Goal: Task Accomplishment & Management: Manage account settings

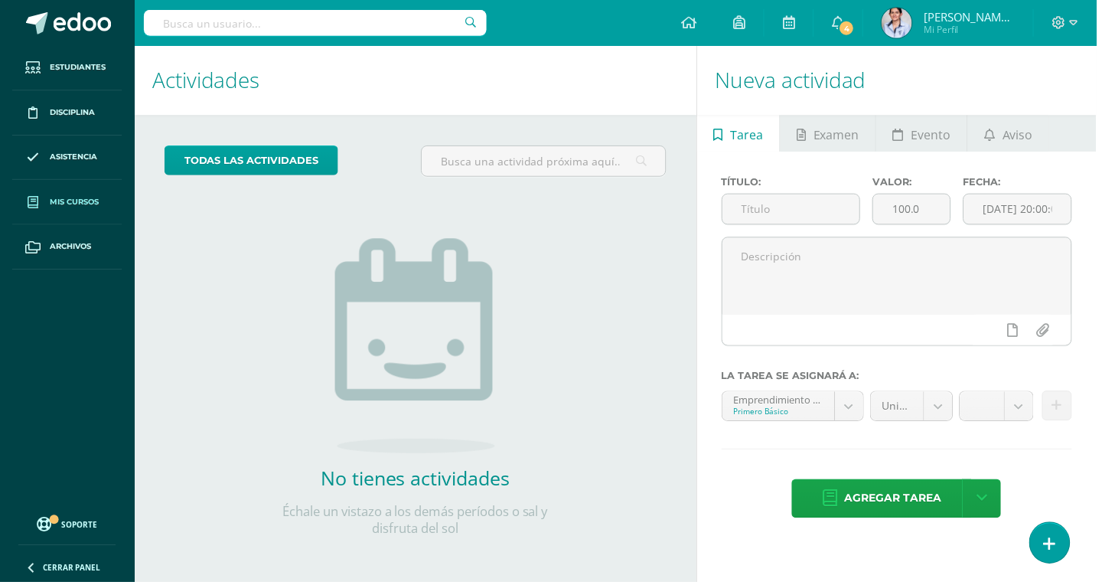
click at [48, 207] on link "Mis cursos" at bounding box center [67, 203] width 110 height 45
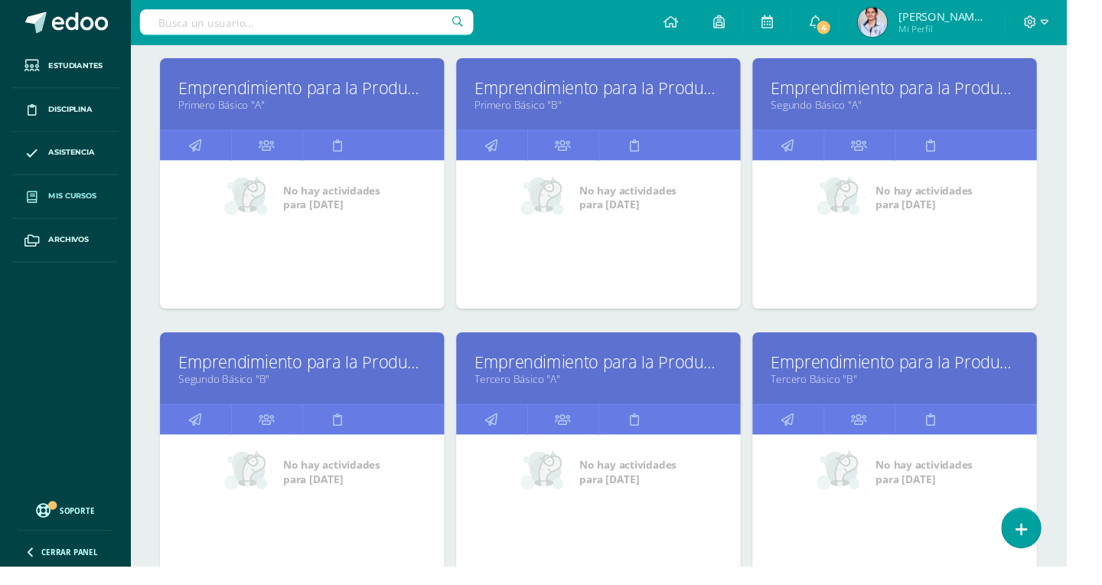
scroll to position [225, 0]
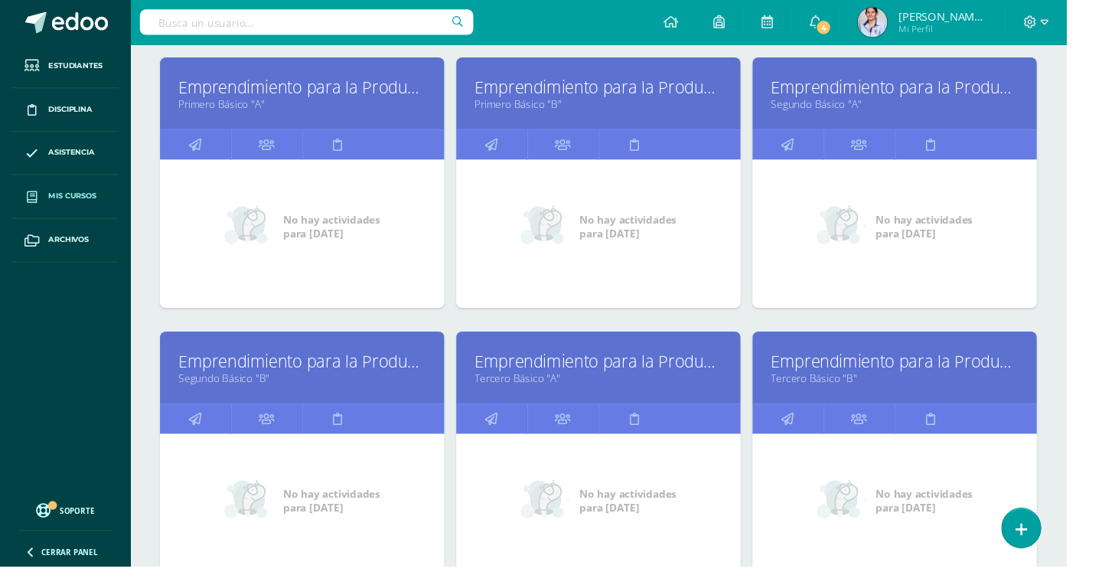
click at [247, 406] on div "Emprendimiento para la Productividad Segundo Básico "B"" at bounding box center [312, 380] width 294 height 74
click at [276, 387] on link "Segundo Básico "B"" at bounding box center [312, 390] width 256 height 15
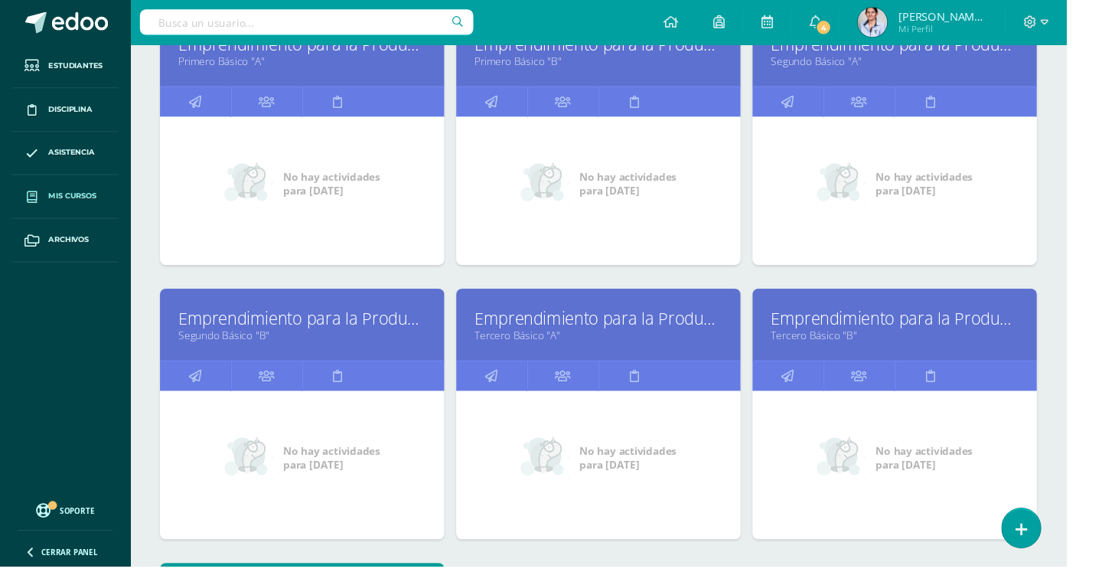
scroll to position [276, 0]
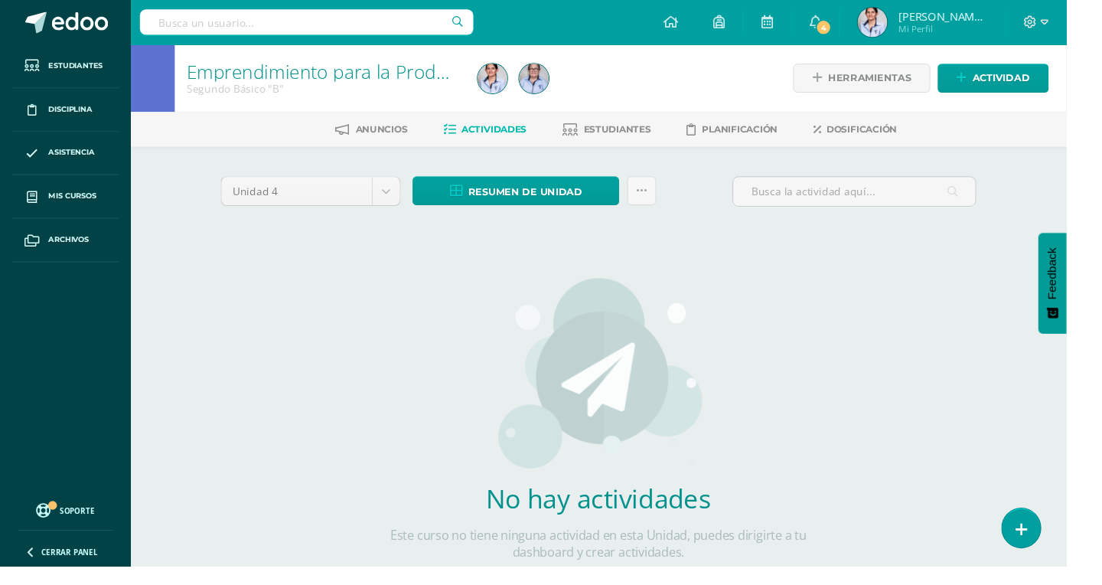
scroll to position [3, 0]
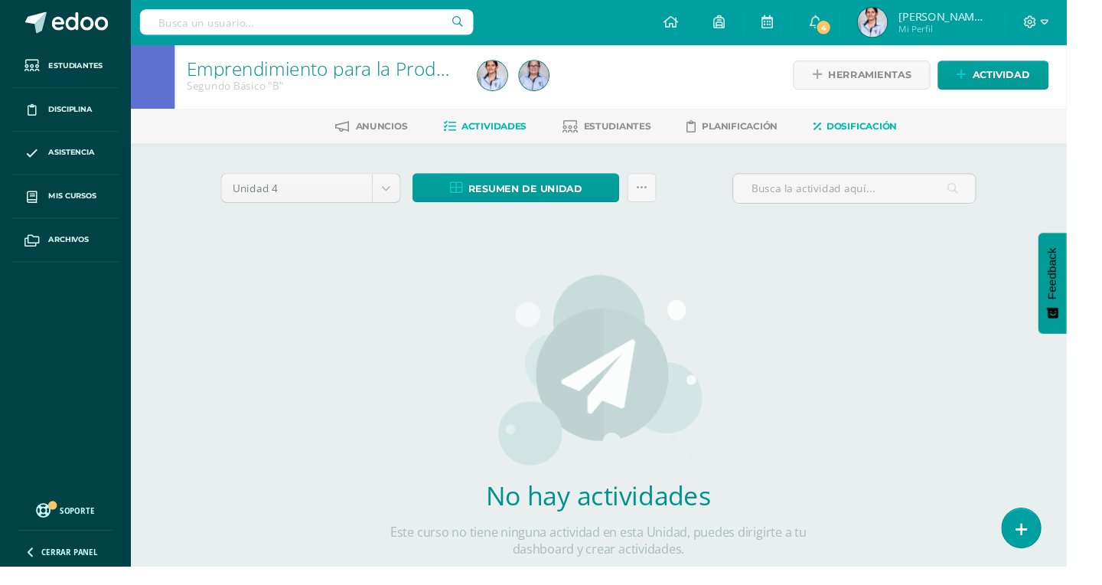
click at [905, 135] on span "Dosificación" at bounding box center [890, 130] width 73 height 11
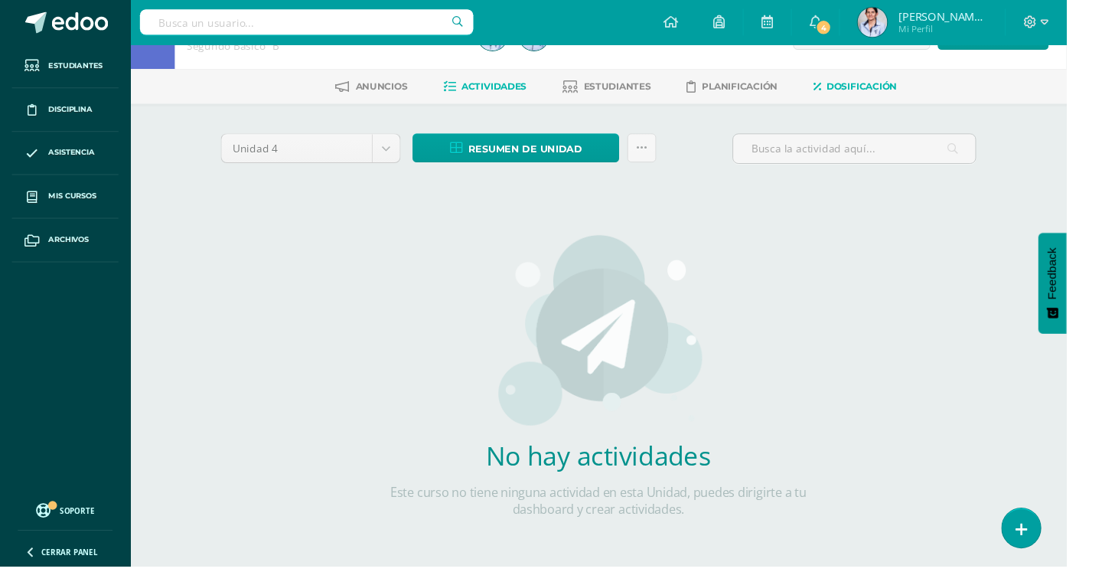
scroll to position [51, 0]
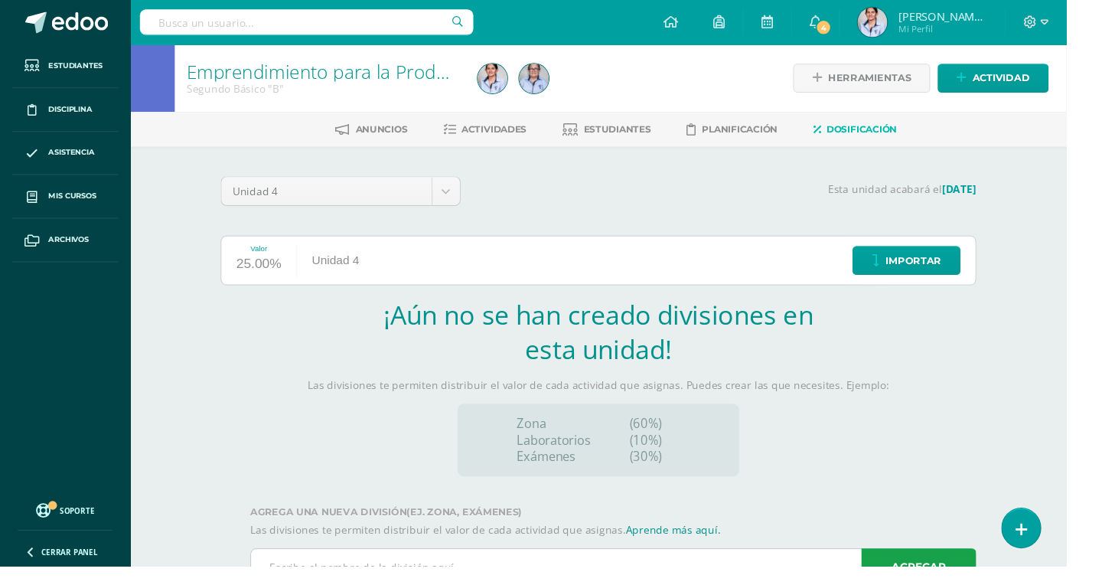
click at [612, 587] on input "text" at bounding box center [633, 586] width 749 height 38
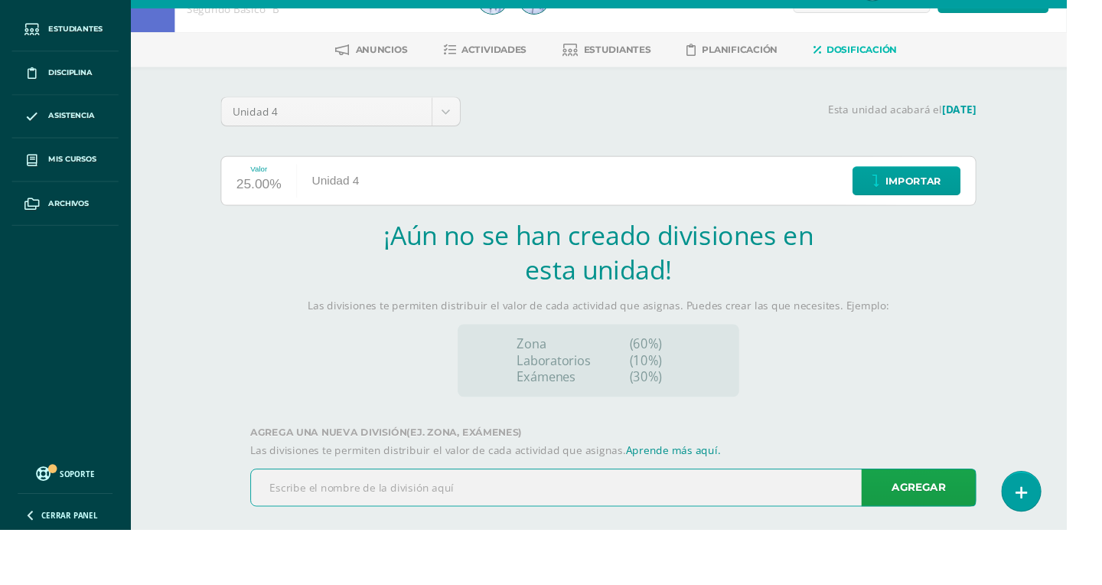
scroll to position [45, 0]
type input "zona teoria"
click at [964, 539] on link "Agregar" at bounding box center [949, 540] width 119 height 39
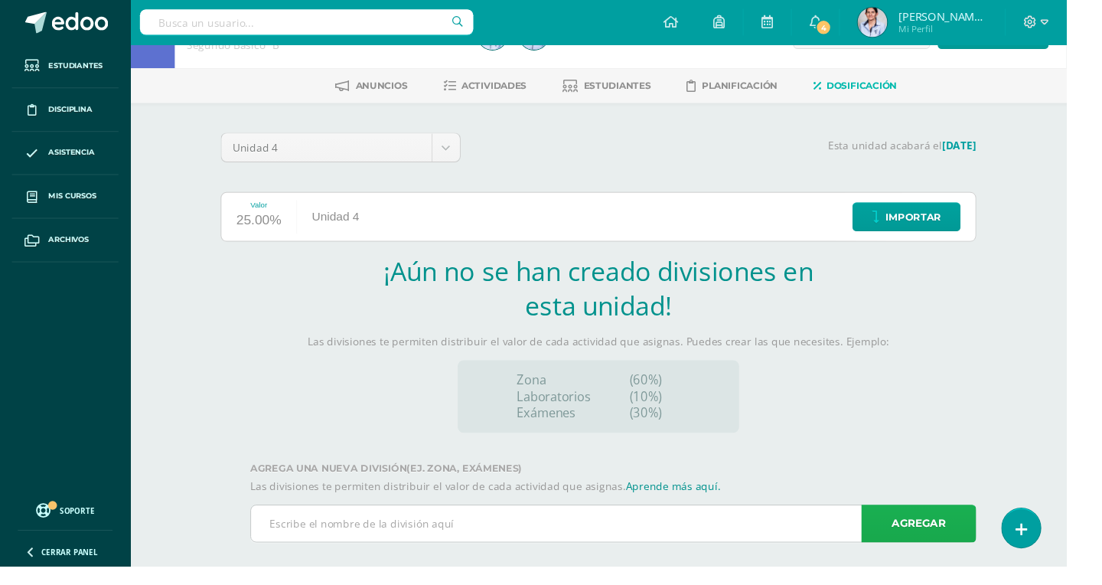
scroll to position [0, 0]
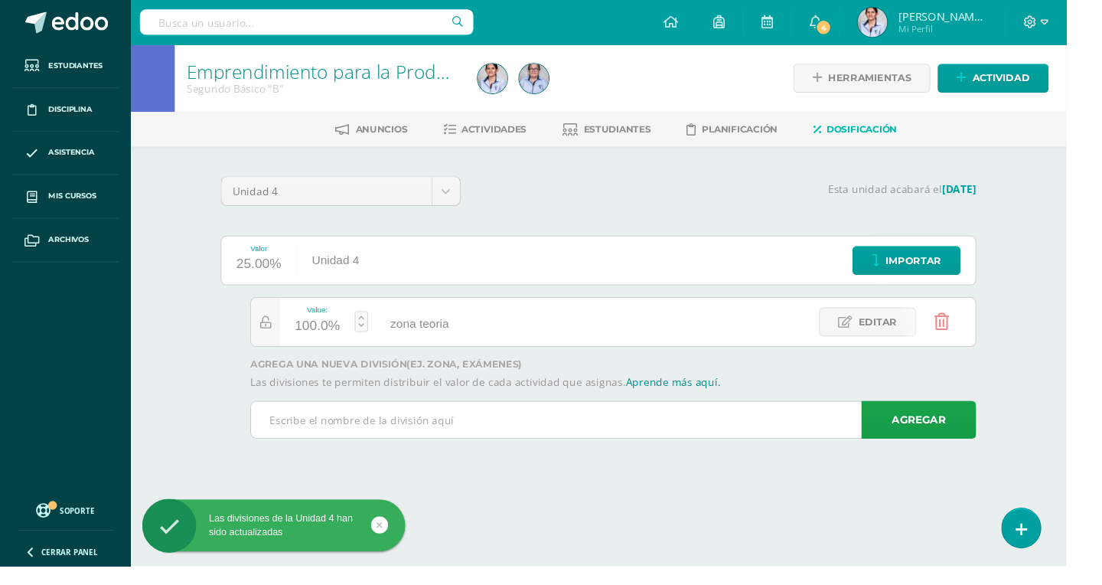
click at [713, 439] on input "text" at bounding box center [633, 434] width 749 height 38
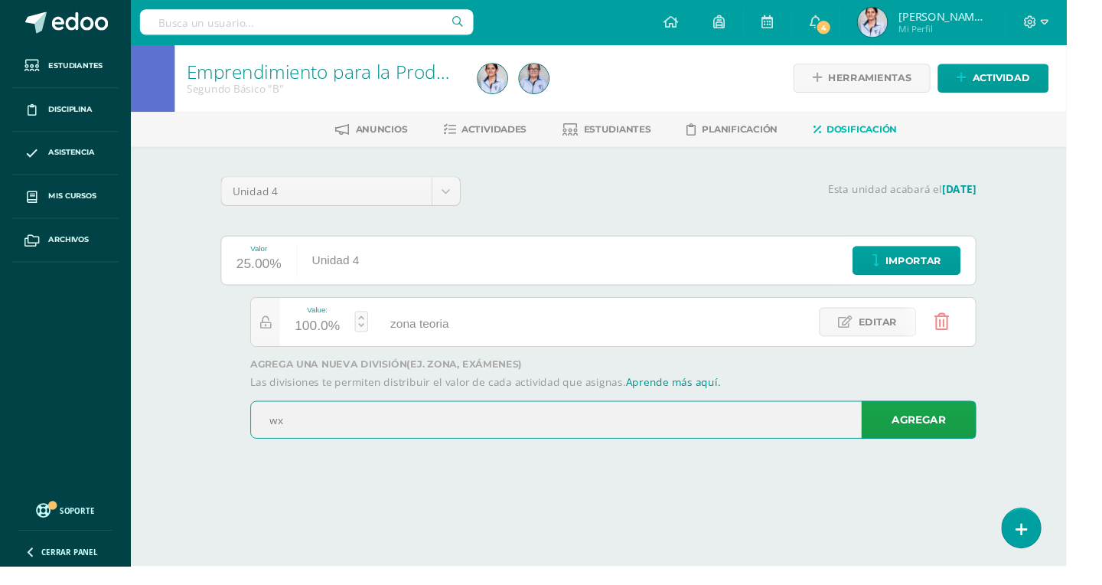
type input "w"
type input "examen"
click at [954, 448] on link "Agregar" at bounding box center [949, 433] width 119 height 39
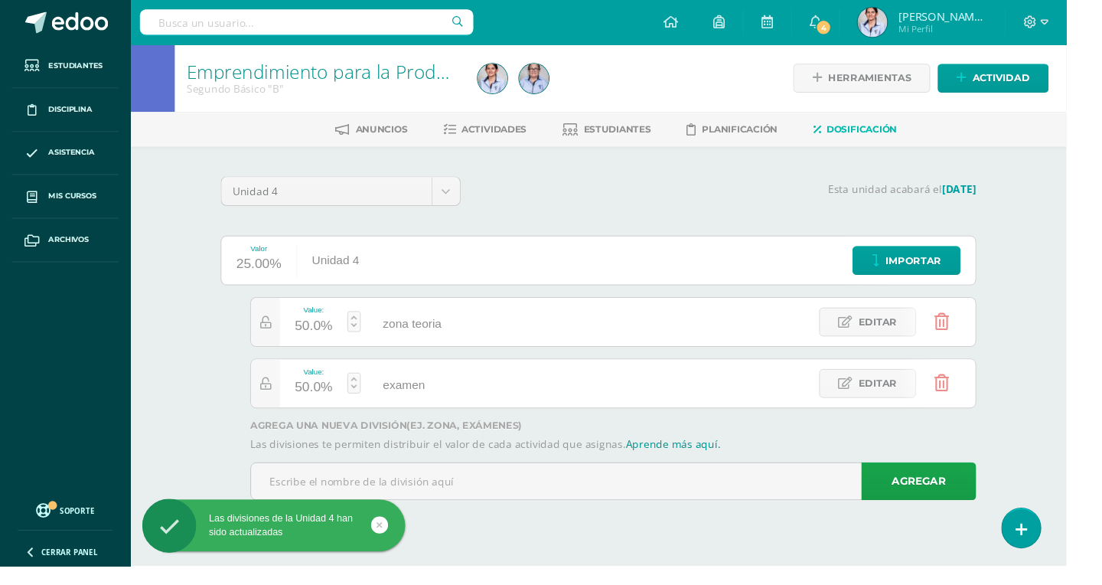
click at [364, 326] on link at bounding box center [366, 331] width 14 height 21
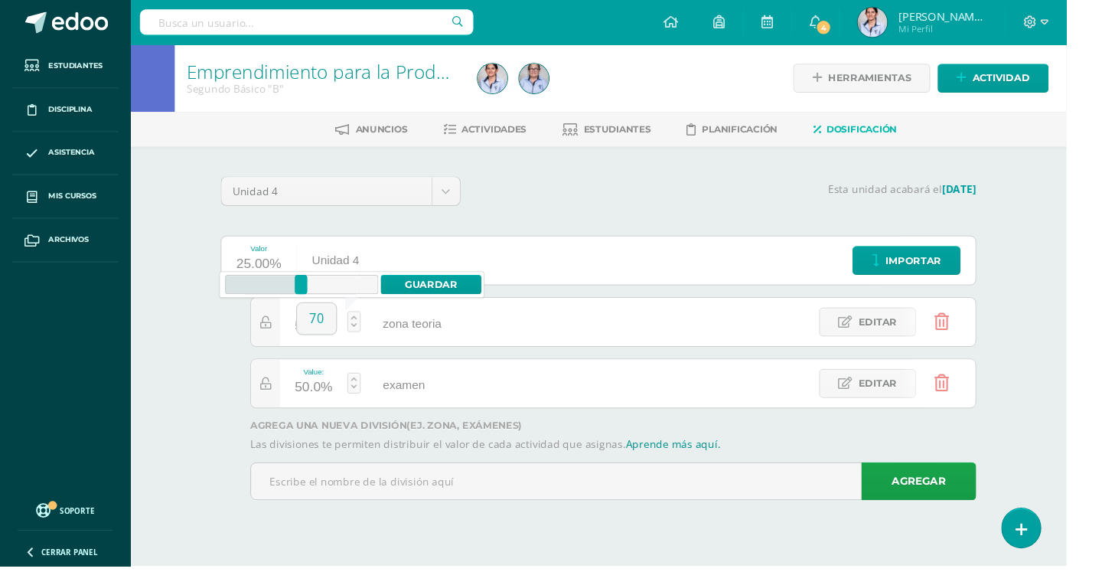
type input "70"
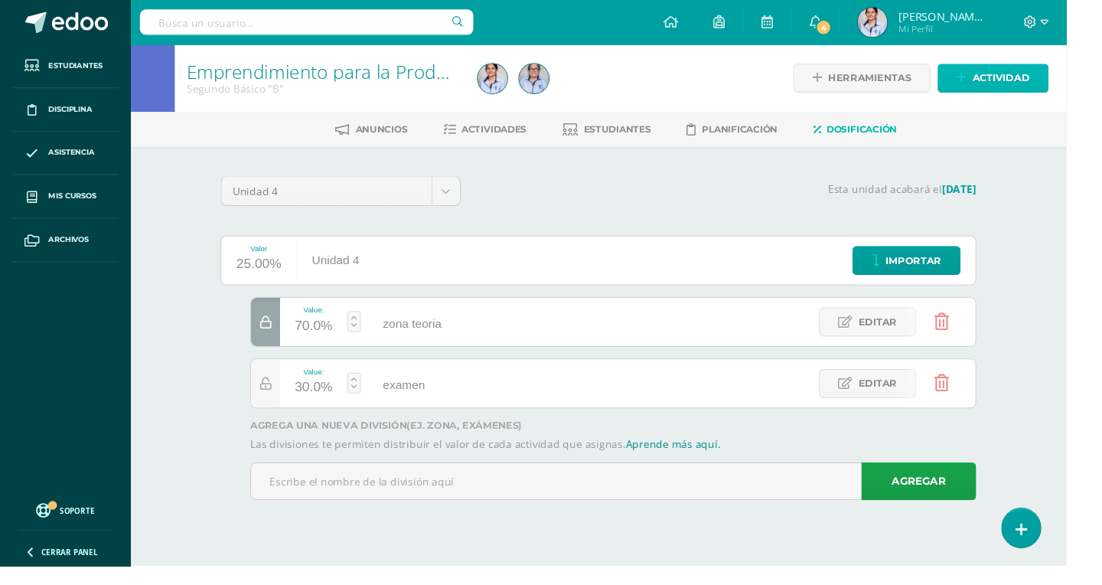
click at [1034, 94] on span "Actividad" at bounding box center [1034, 81] width 59 height 28
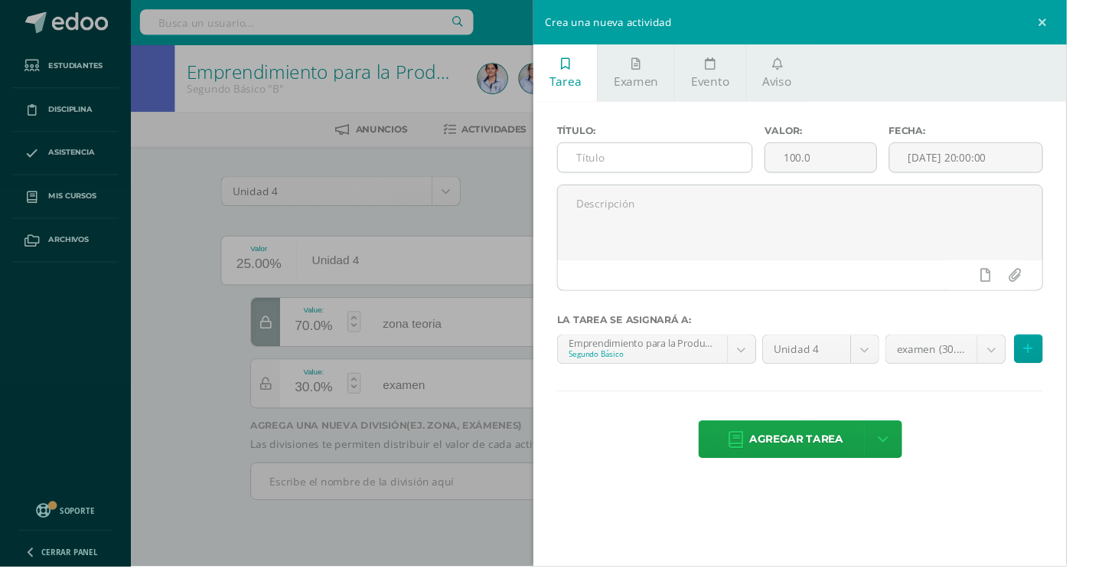
click at [737, 167] on input "text" at bounding box center [676, 163] width 201 height 30
type input "Carátula"
click at [1065, 373] on body "Las divisiones de la Unidad 4 han sido actualizadas Las divisiones de la Unidad…" at bounding box center [551, 279] width 1102 height 559
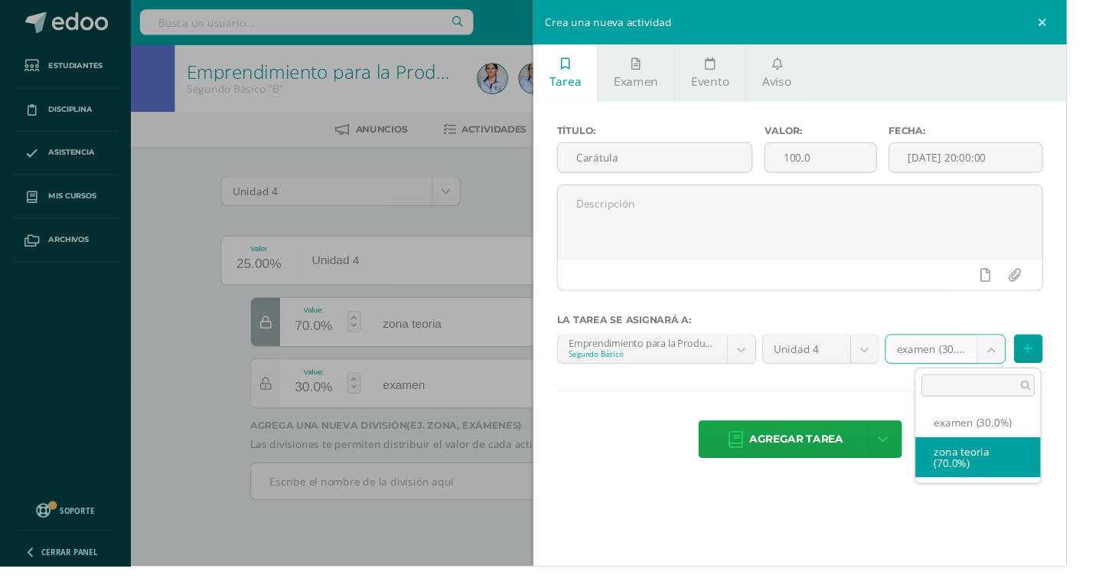
select select "128947"
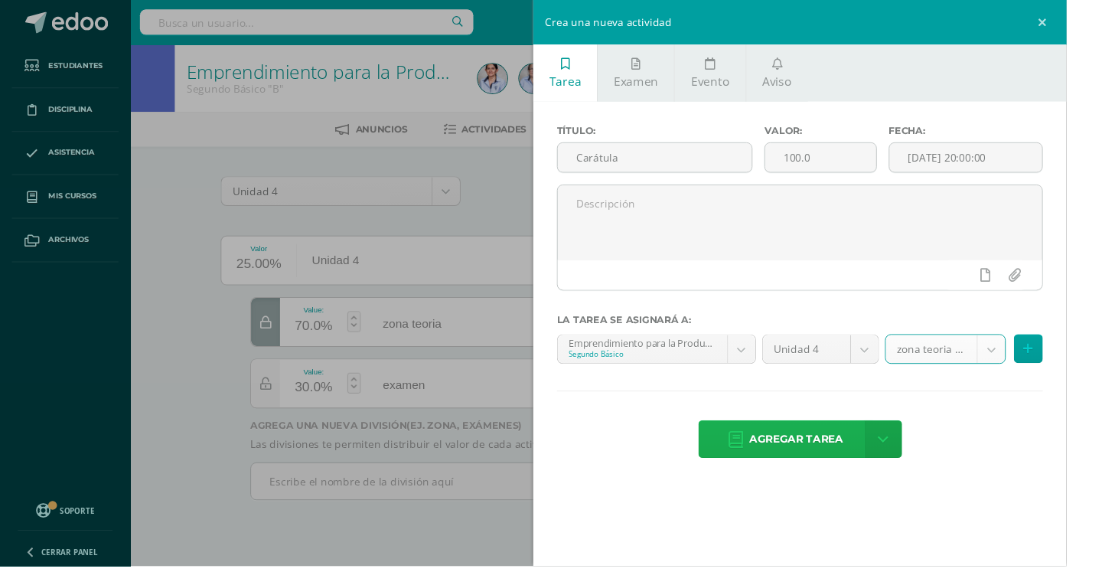
click at [860, 453] on span "Agregar tarea" at bounding box center [823, 454] width 97 height 38
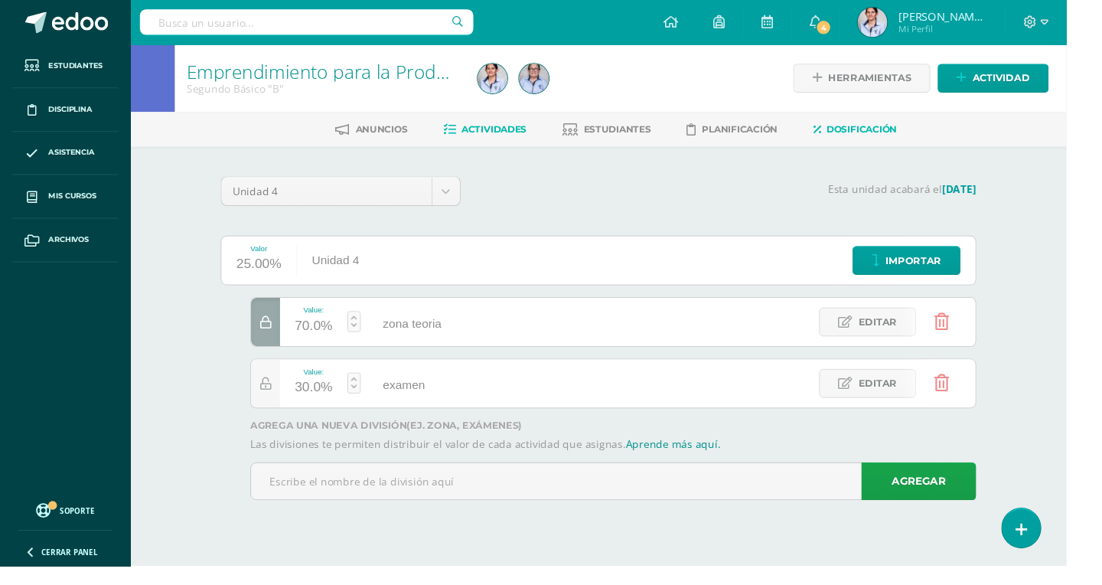
click at [504, 140] on link "Actividades" at bounding box center [501, 134] width 86 height 24
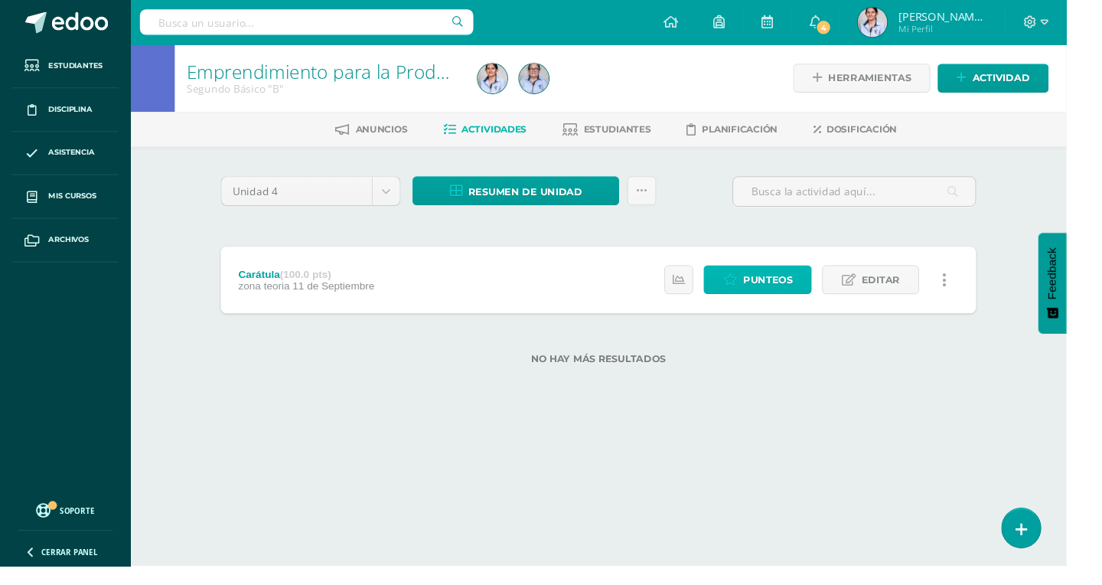
click at [777, 301] on span "Punteos" at bounding box center [793, 289] width 51 height 28
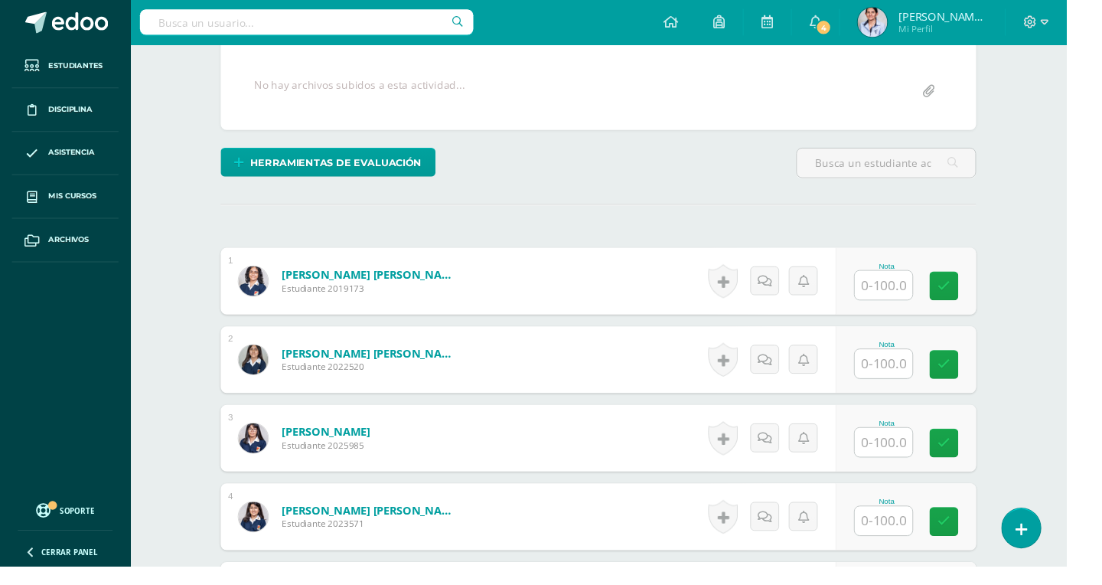
scroll to position [277, 0]
click at [921, 297] on input "text" at bounding box center [913, 294] width 60 height 30
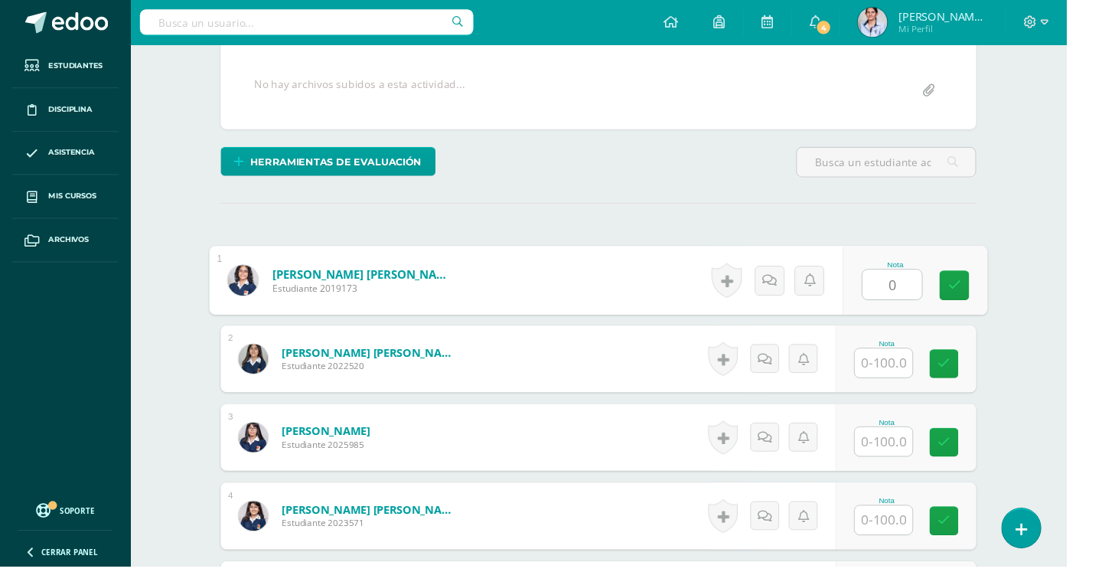
scroll to position [278, 0]
type input "0"
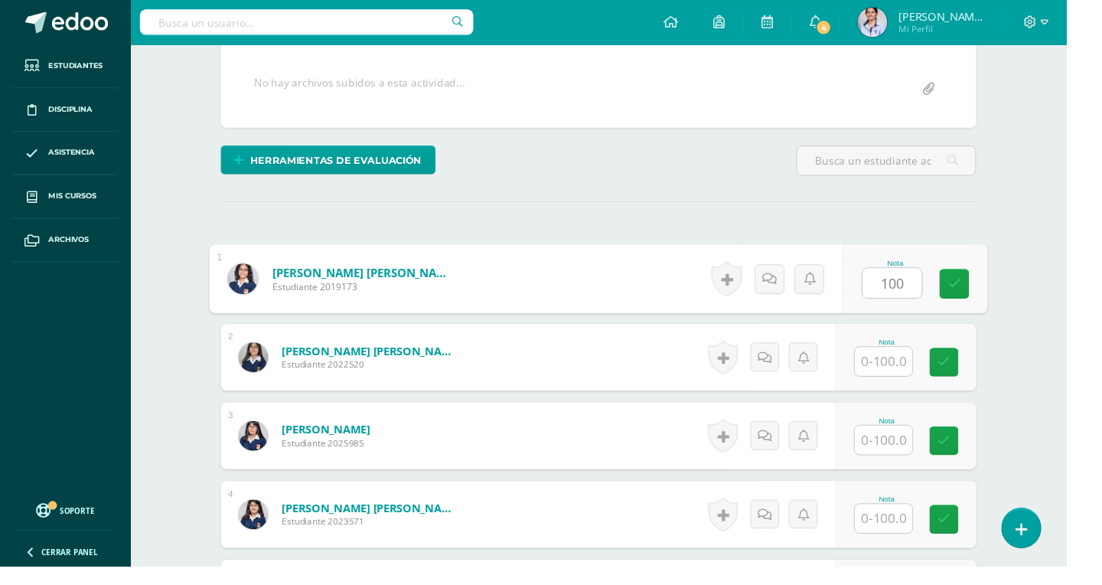
type input "100"
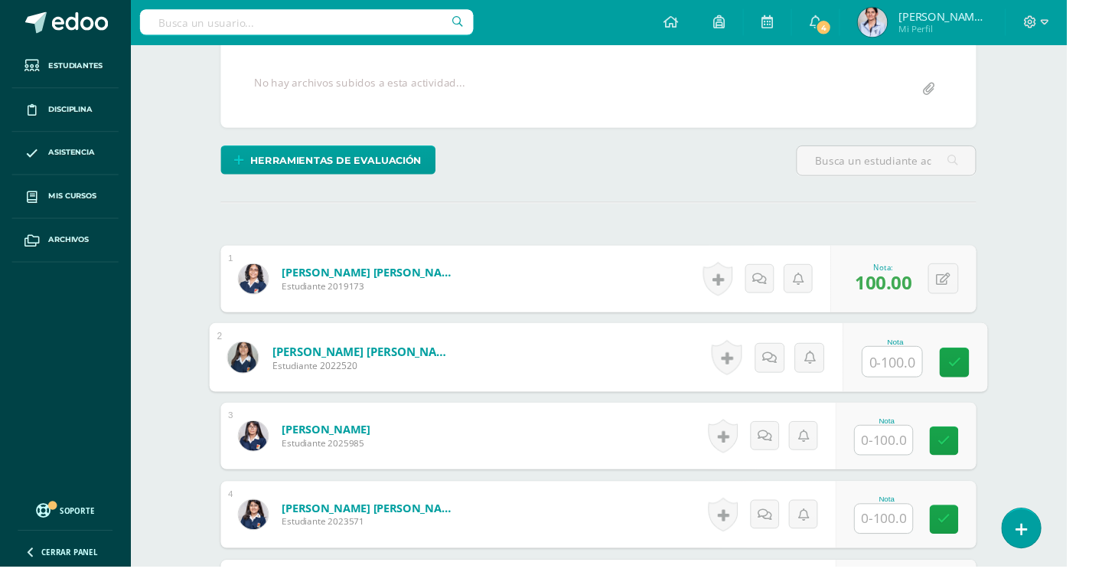
scroll to position [279, 0]
type input "0"
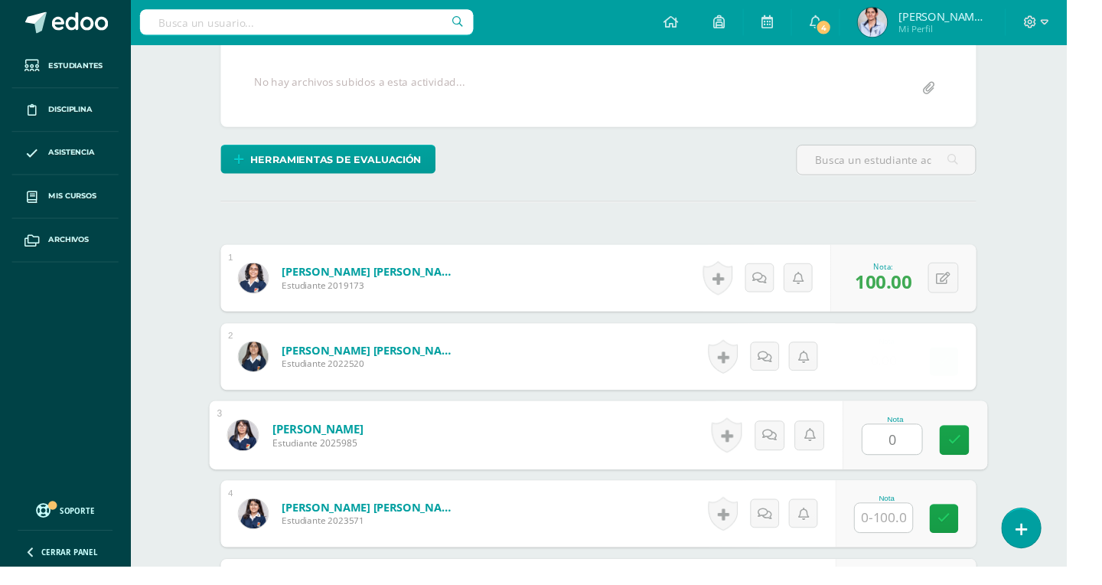
type input "0"
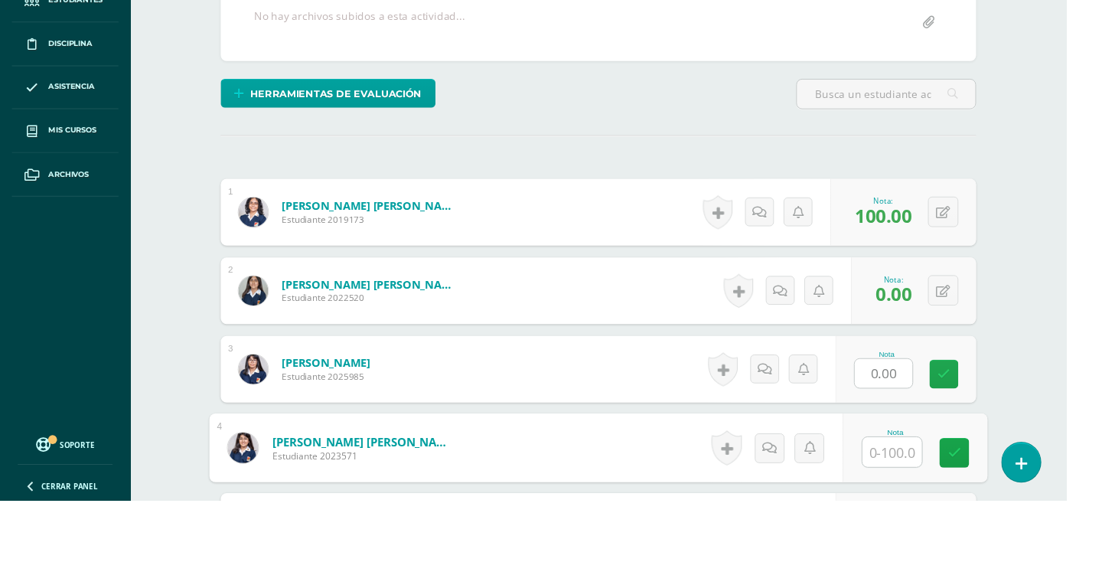
scroll to position [478, 0]
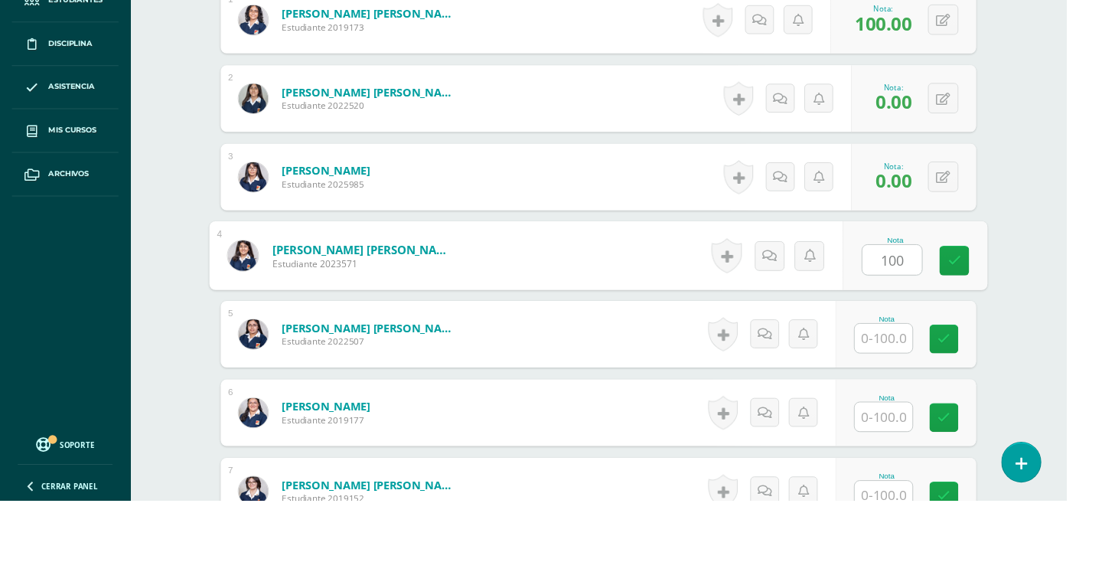
type input "100"
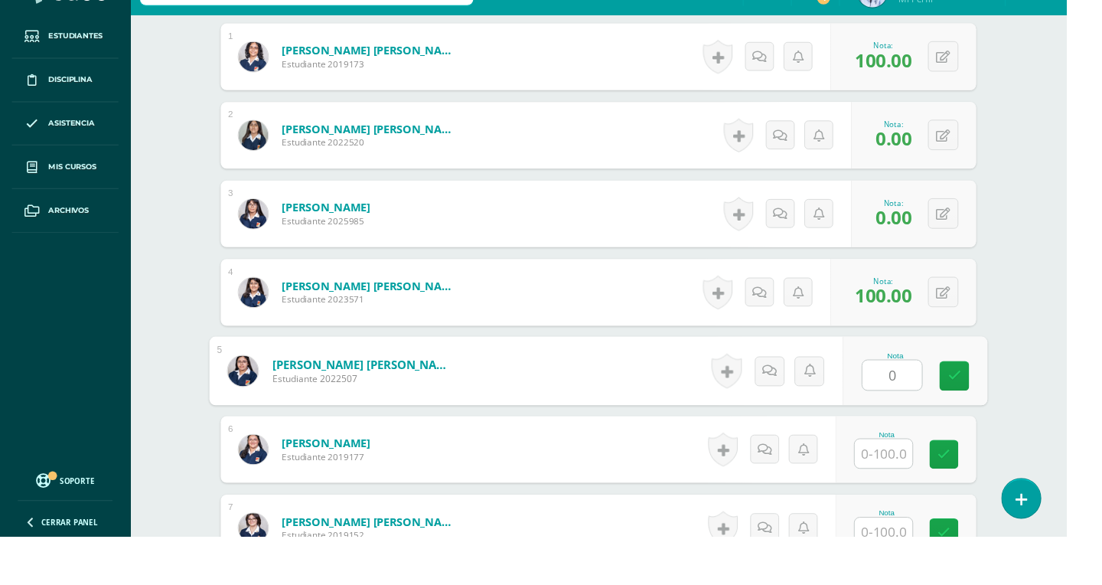
type input "0"
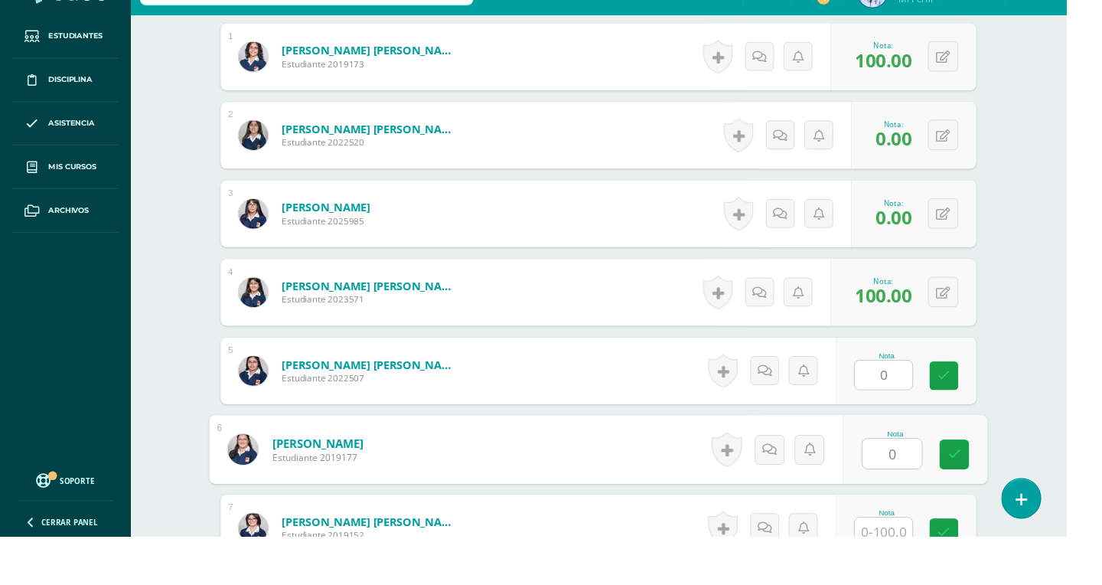
type input "0"
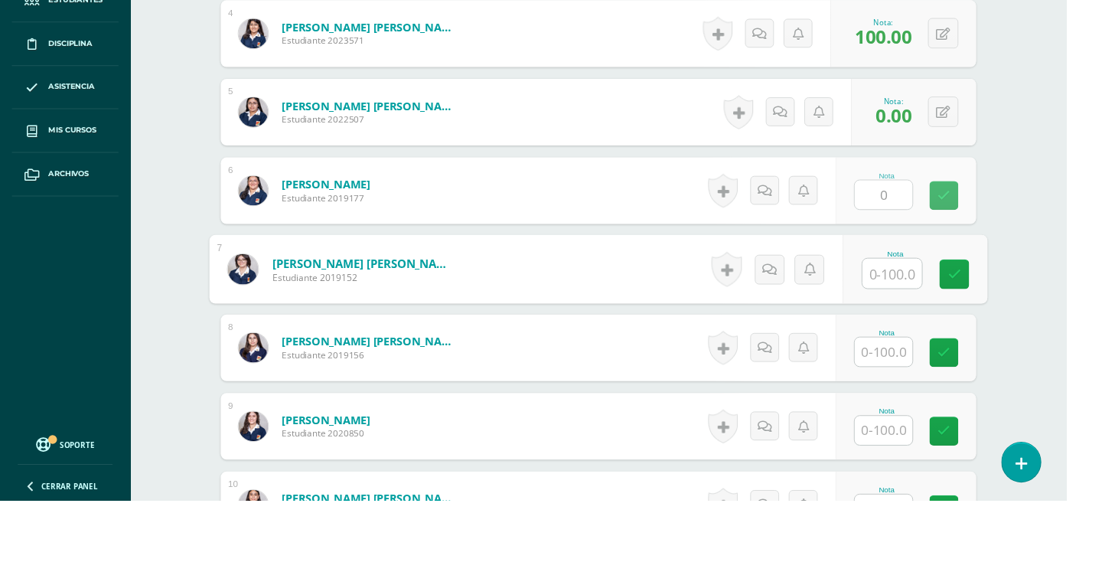
scroll to position [720, 0]
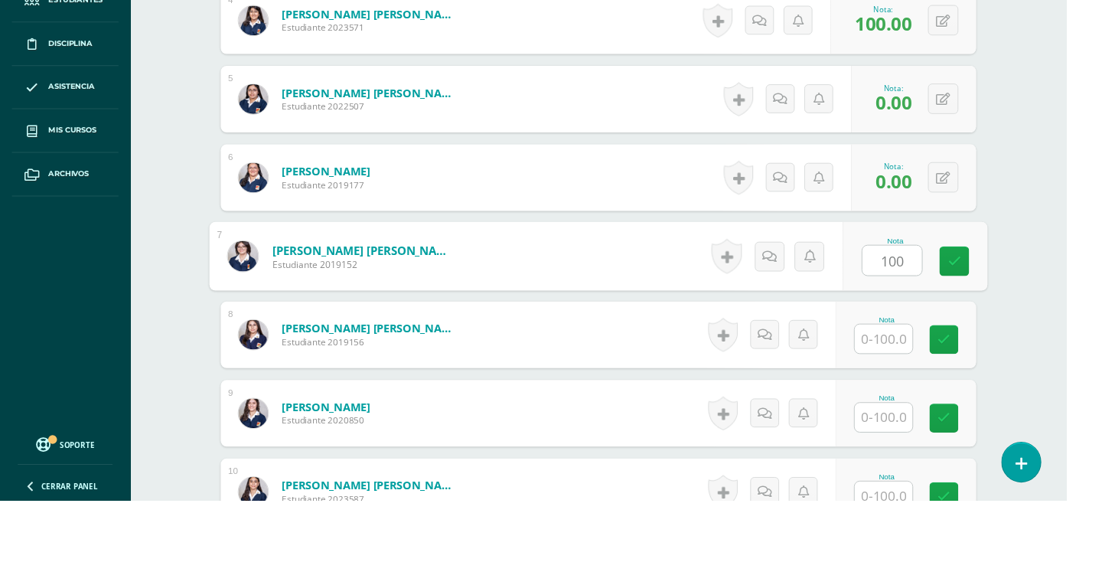
type input "100"
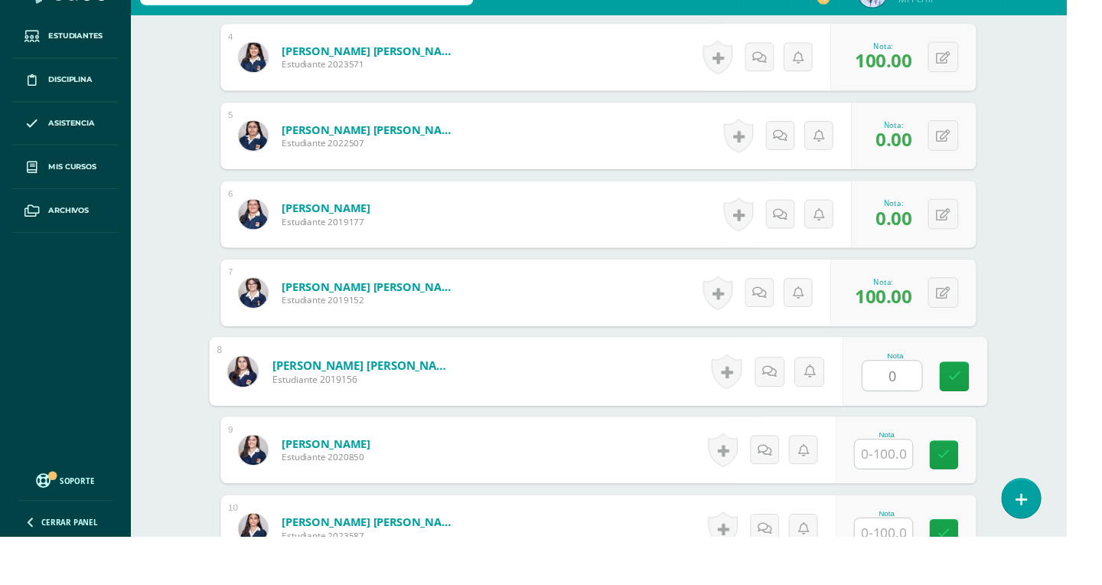
type input "0"
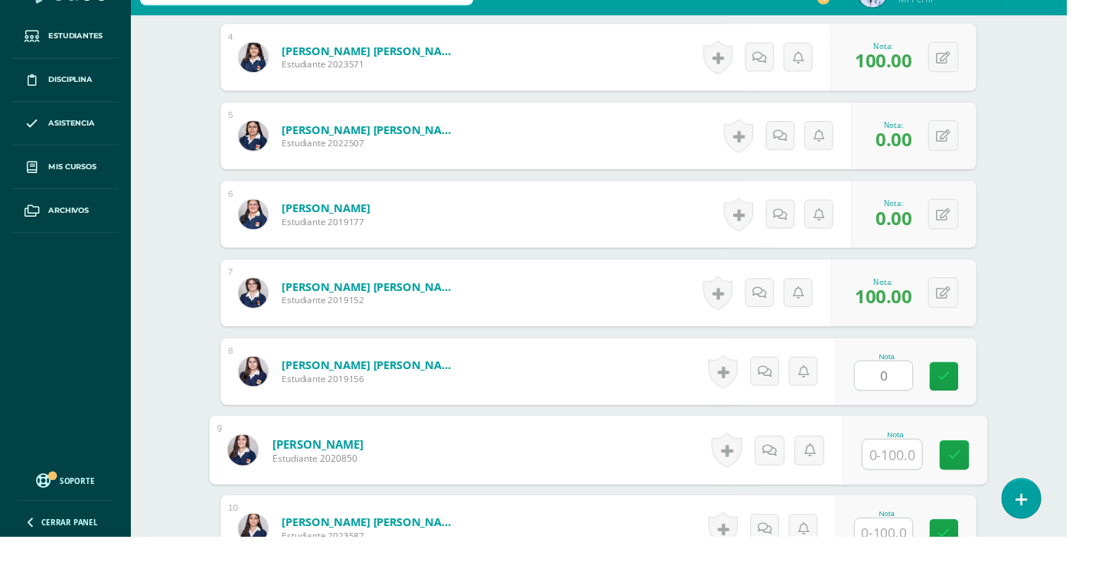
scroll to position [719, 0]
type input "100"
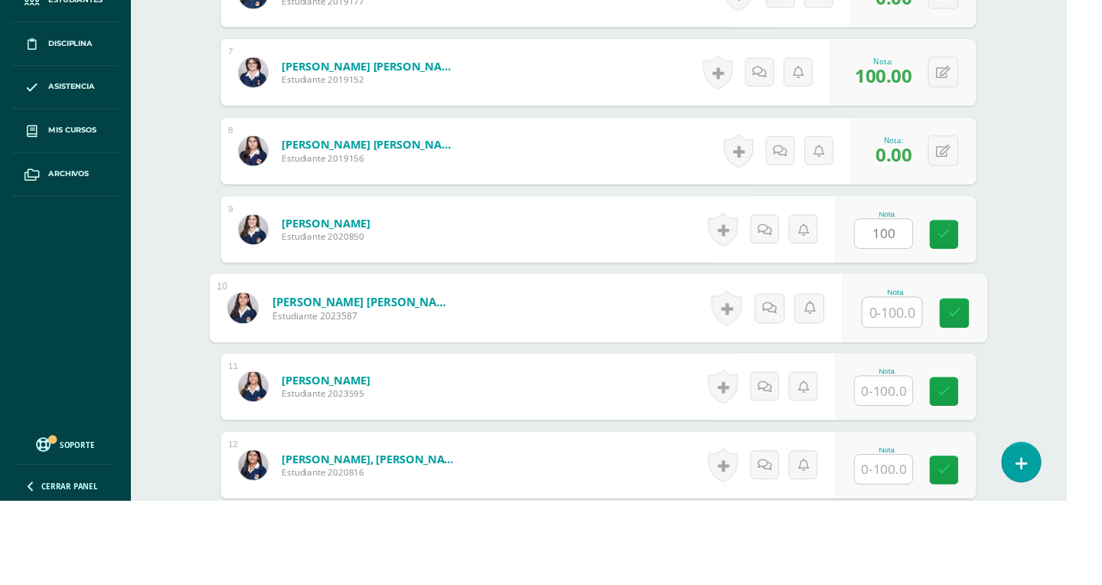
scroll to position [964, 0]
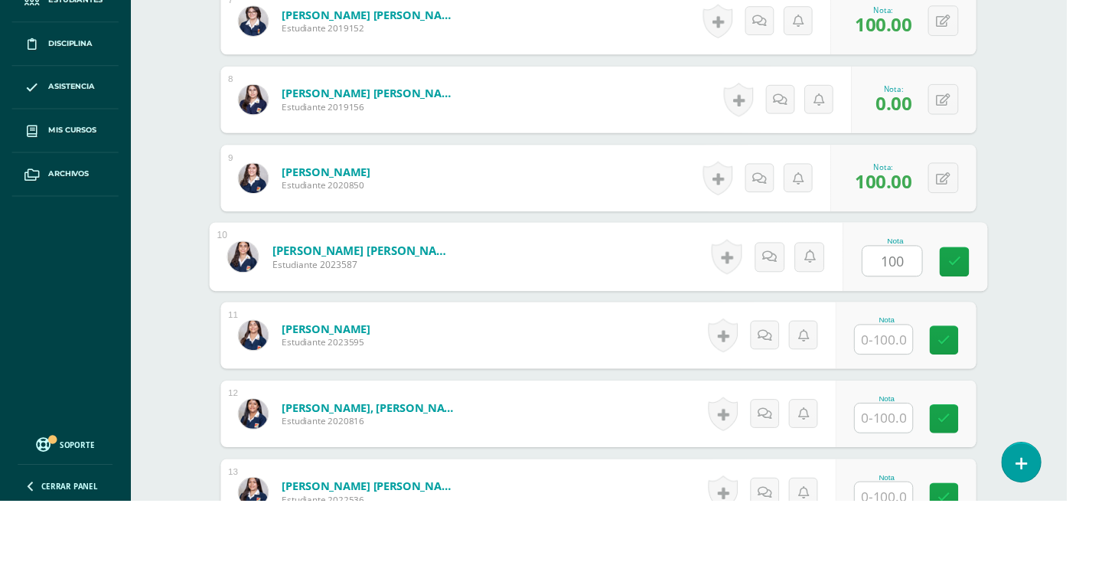
type input "100"
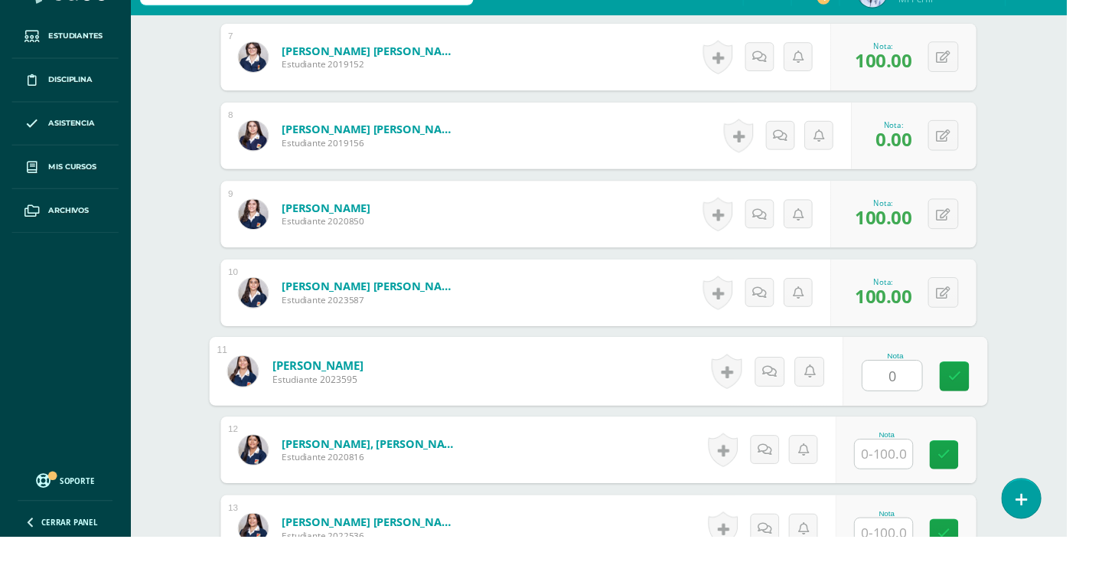
type input "0"
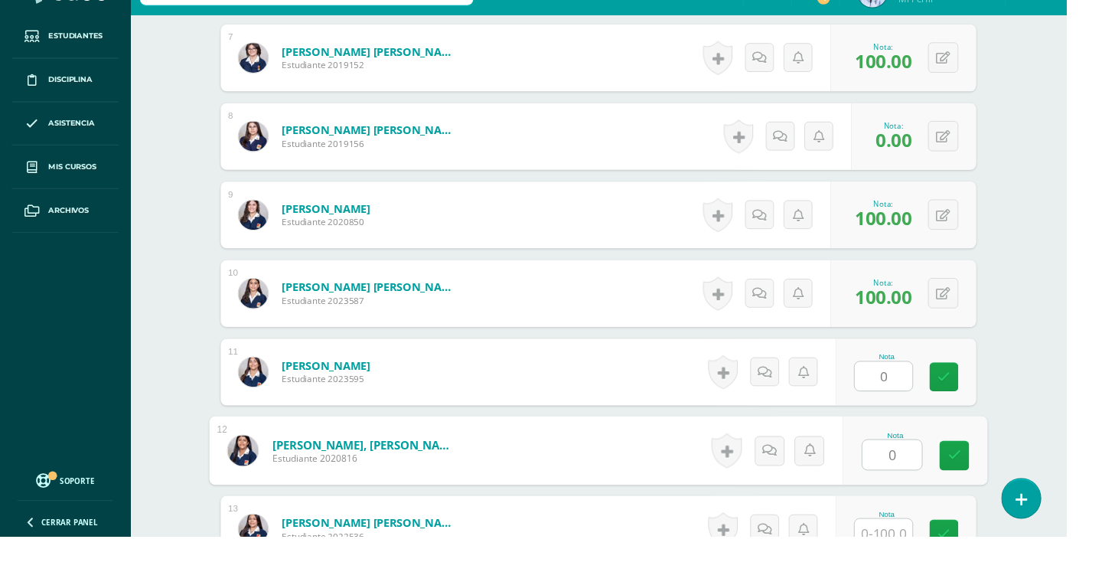
type input "0"
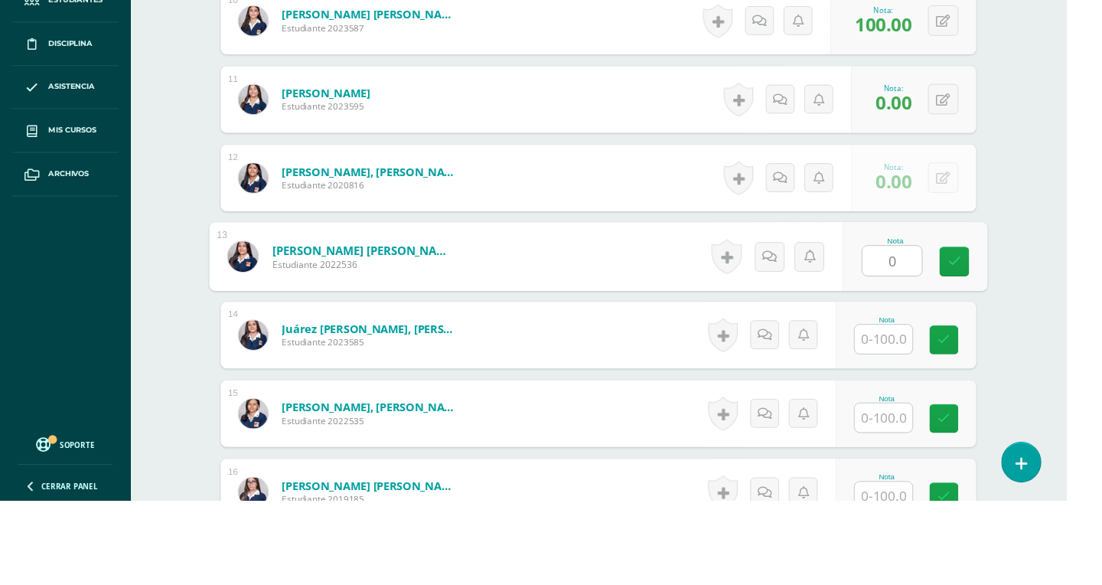
type input "0"
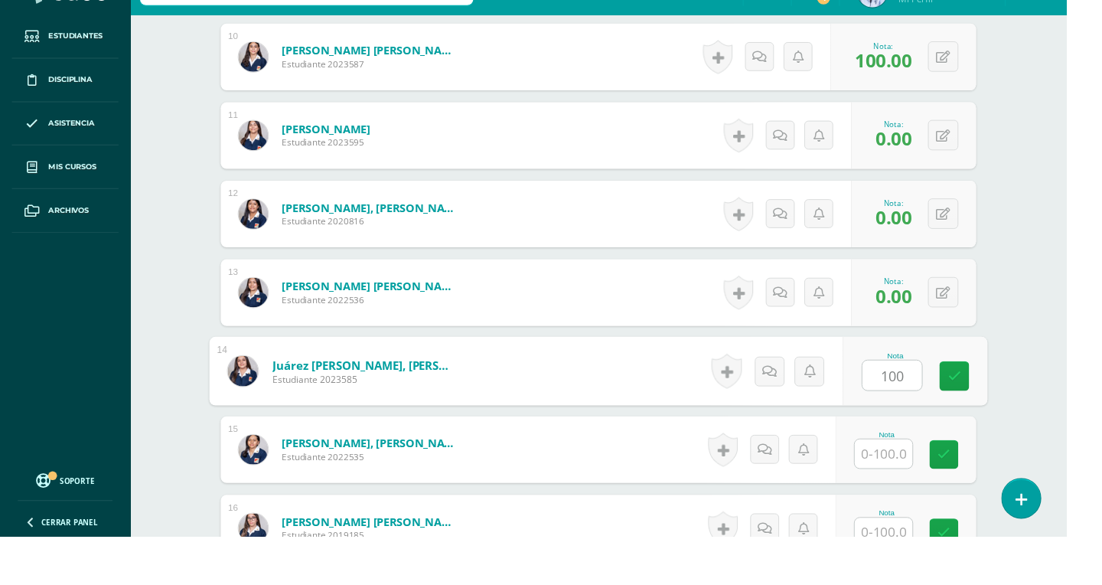
type input "100"
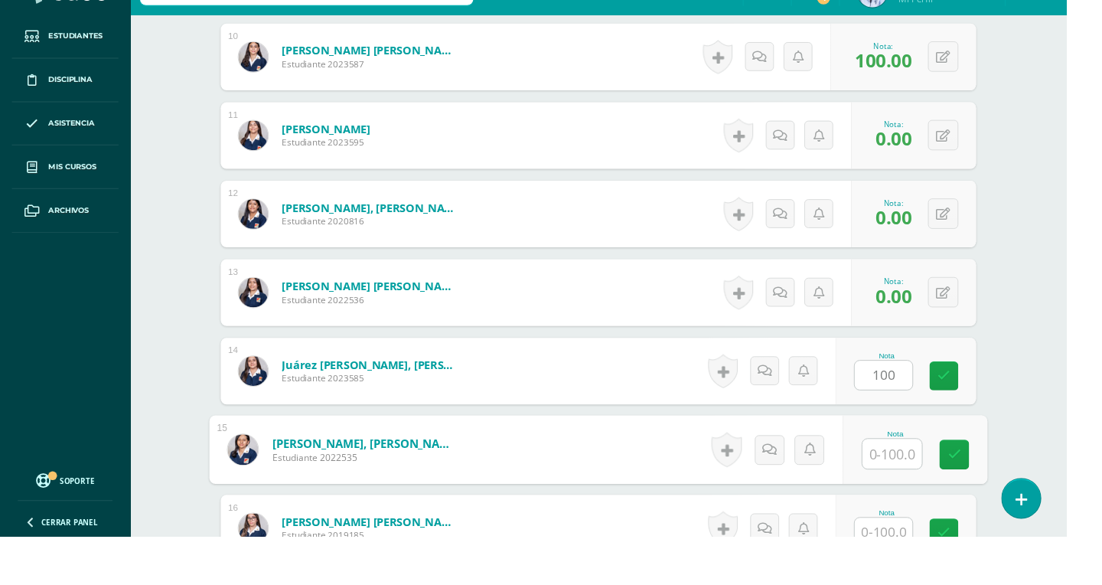
scroll to position [1206, 0]
type input "100"
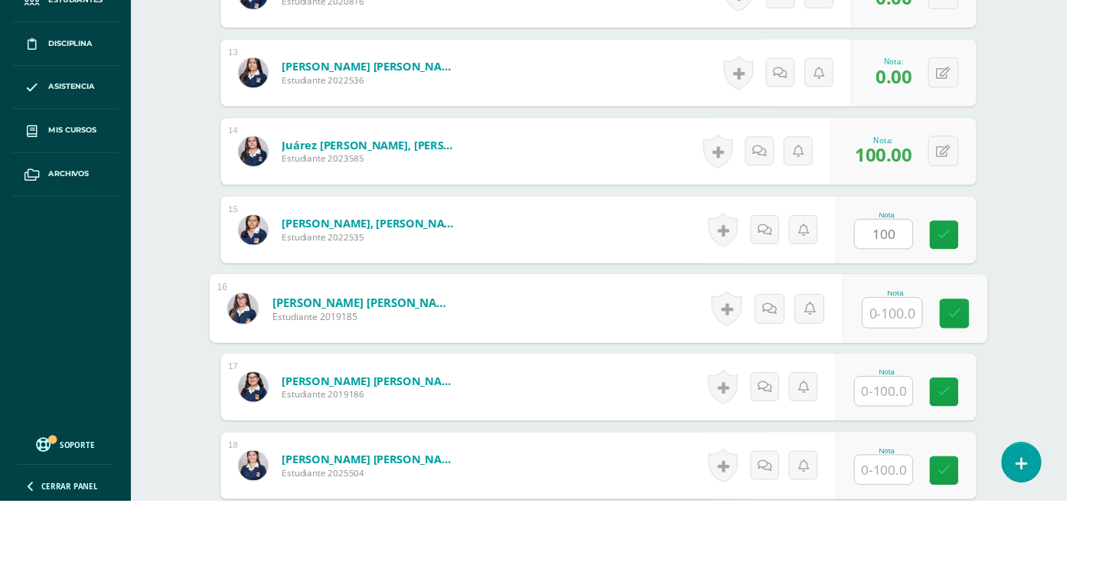
scroll to position [1450, 0]
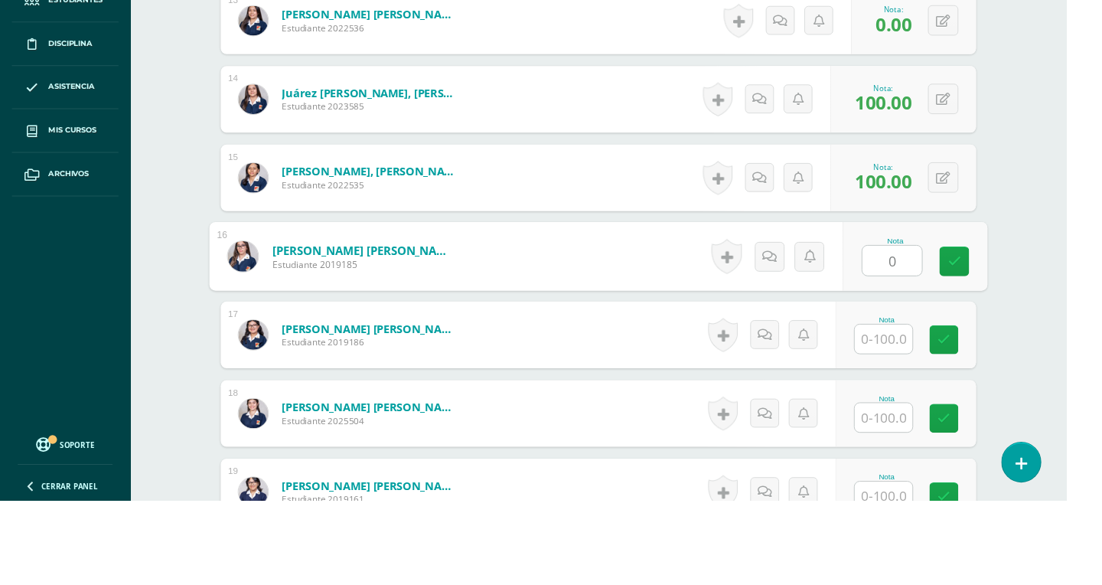
type input "0"
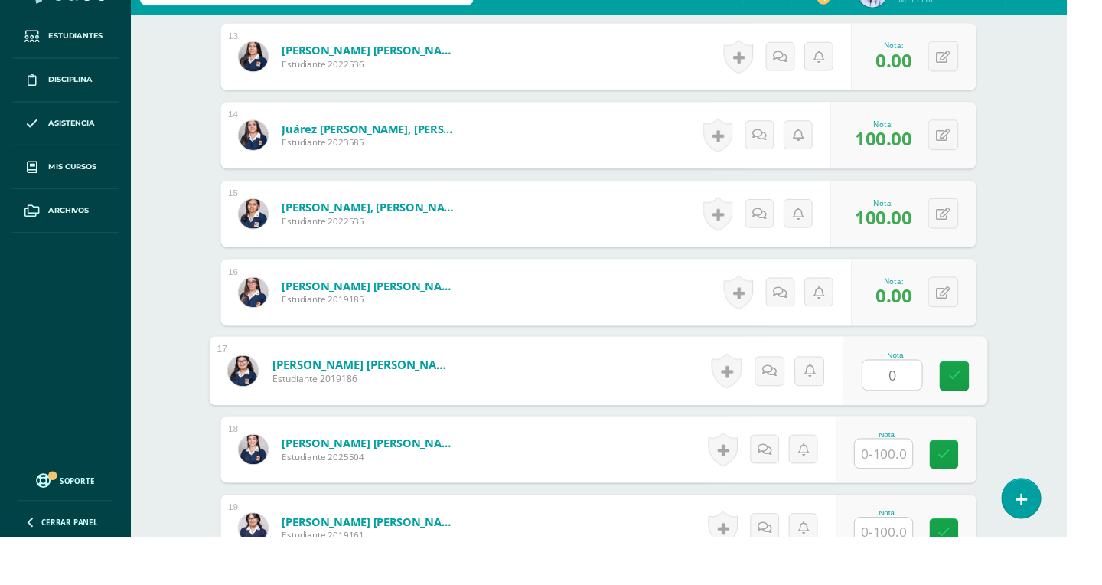
type input "0"
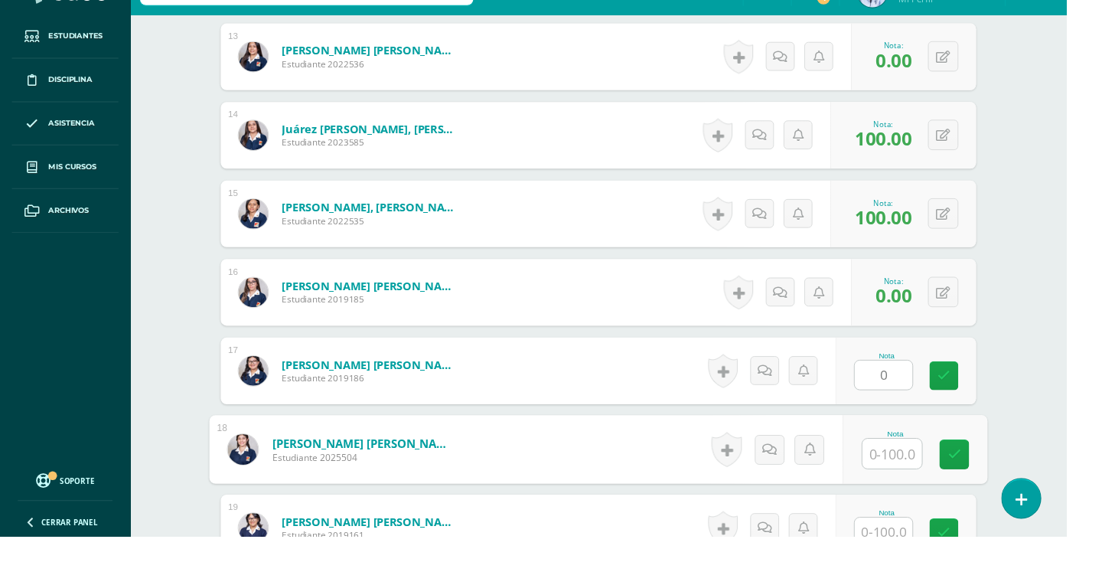
scroll to position [1450, 0]
type input "100"
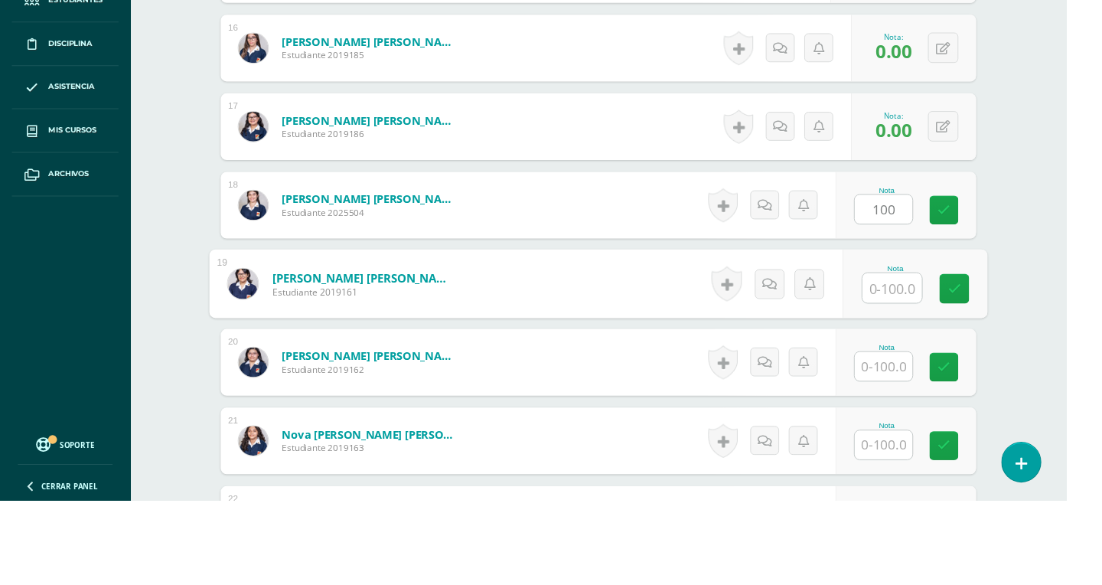
scroll to position [1694, 0]
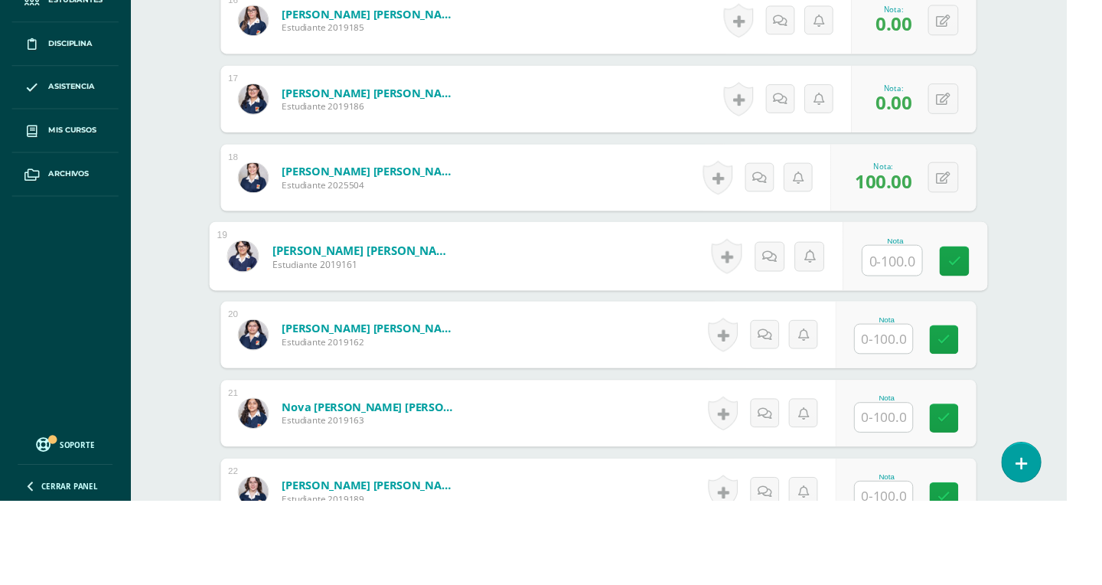
type input "'"
type input "100"
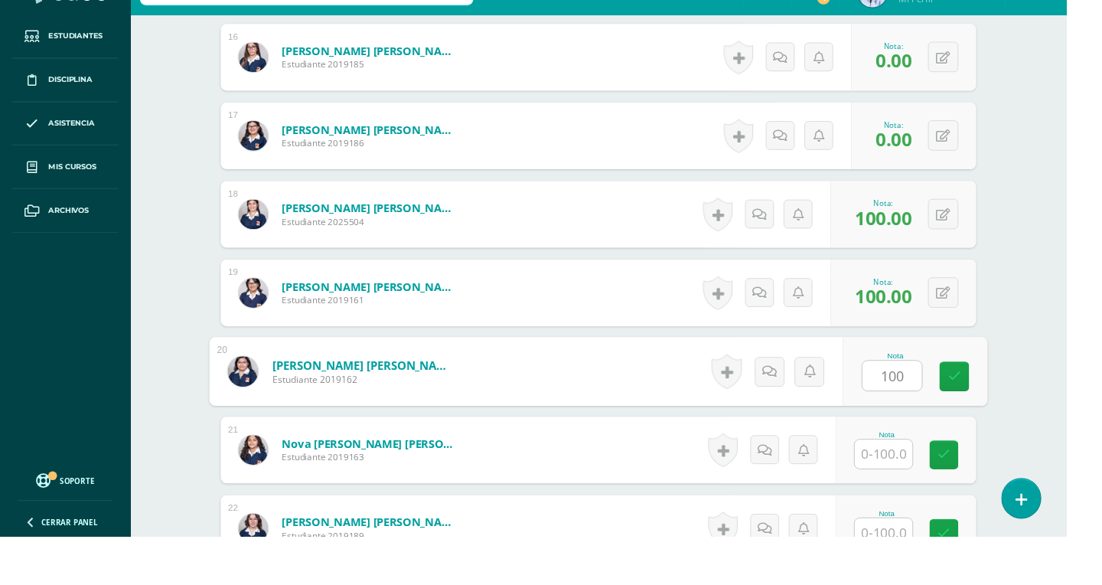
type input "100"
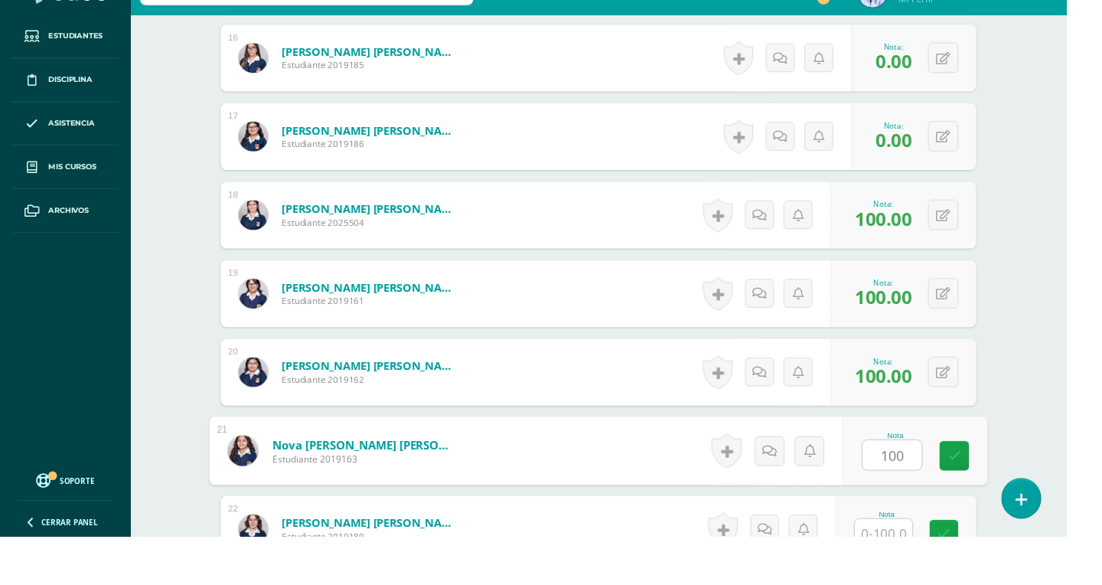
type input "100"
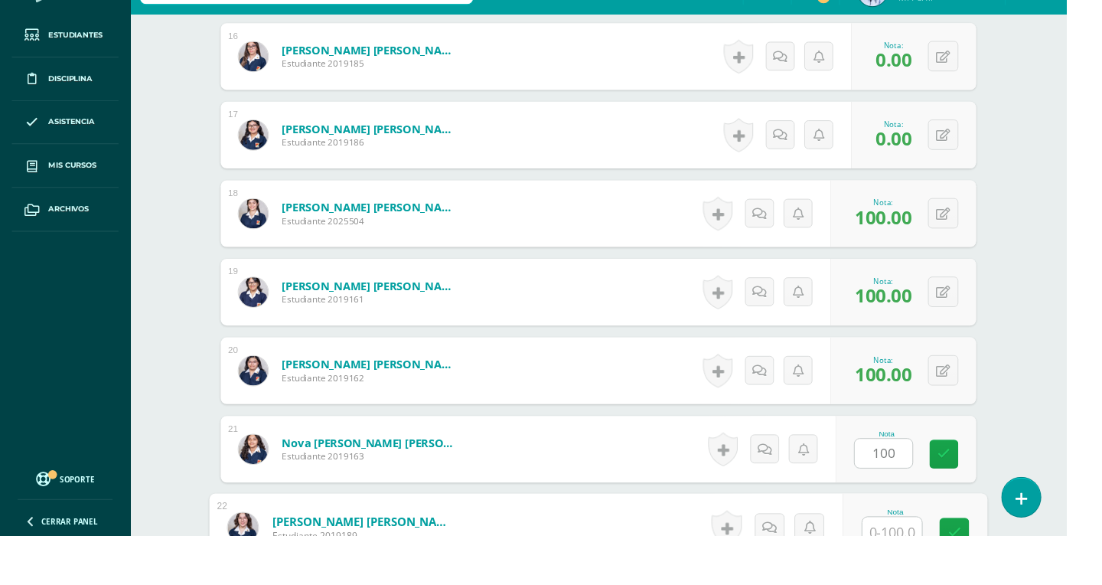
scroll to position [1937, 0]
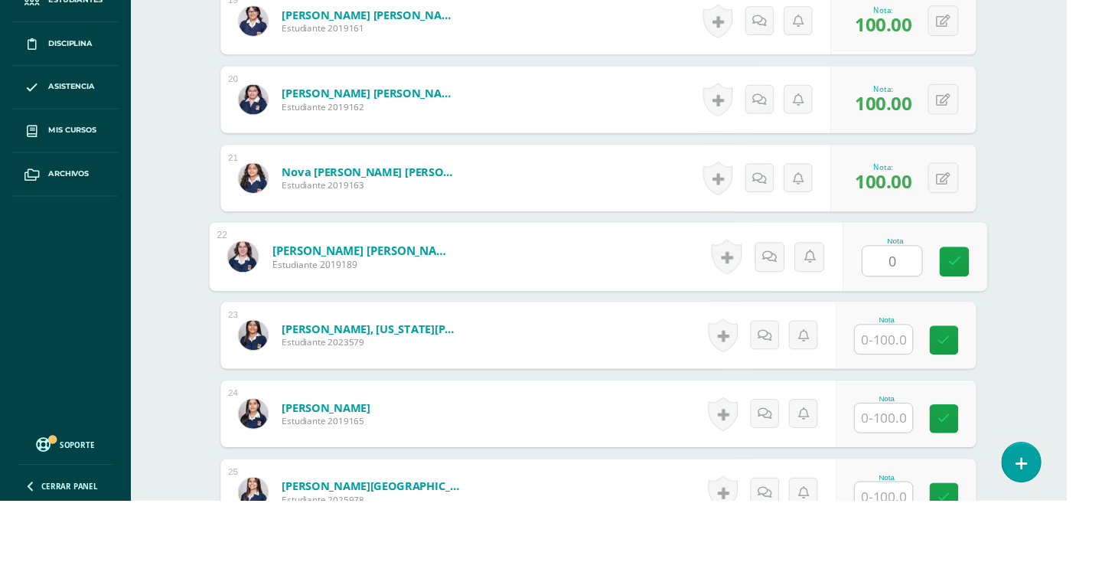
type input "0"
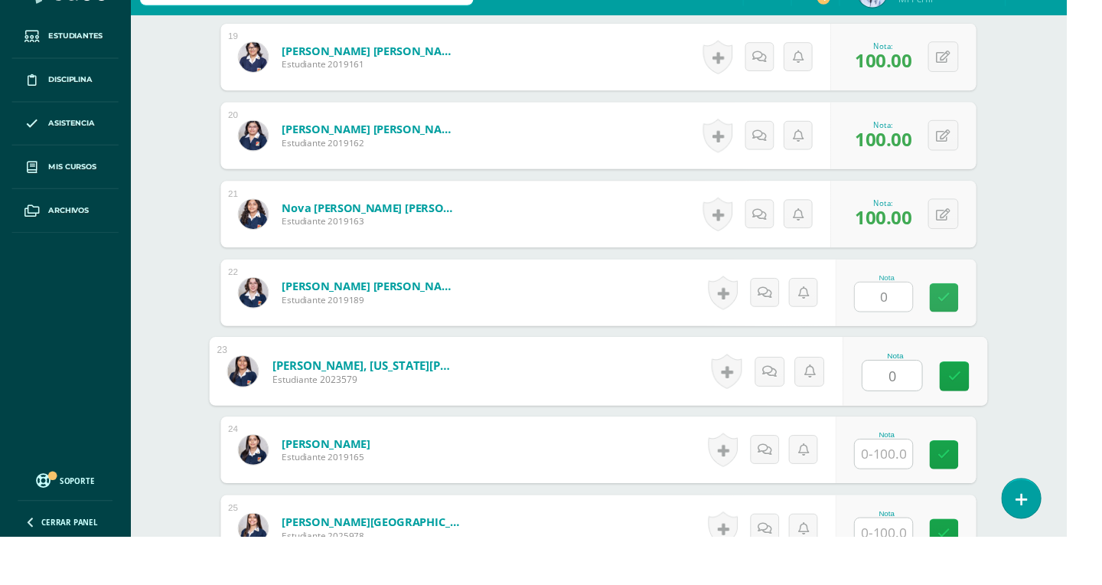
type input "0"
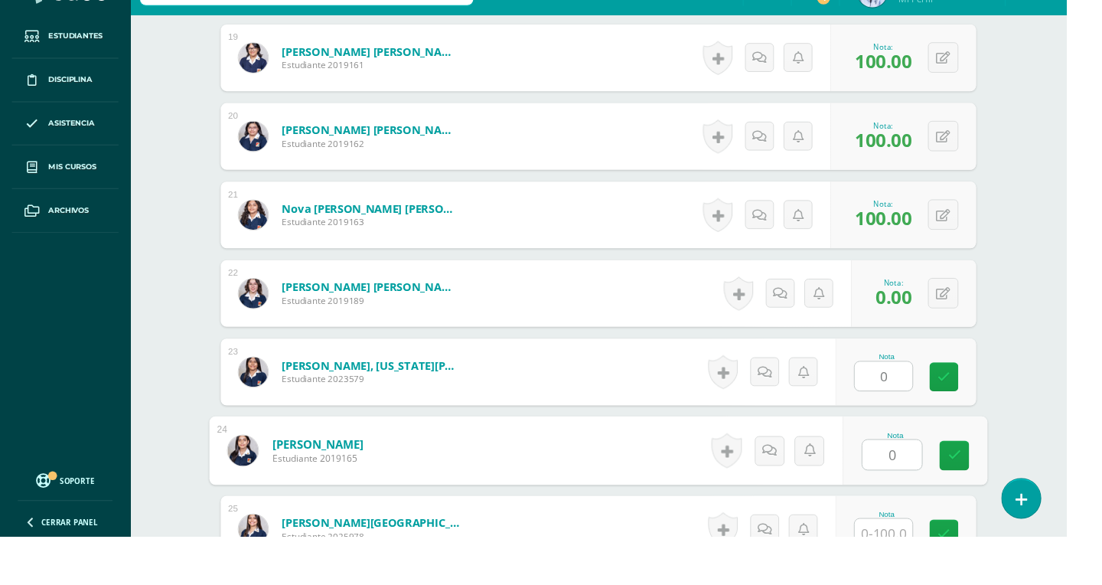
type input "0"
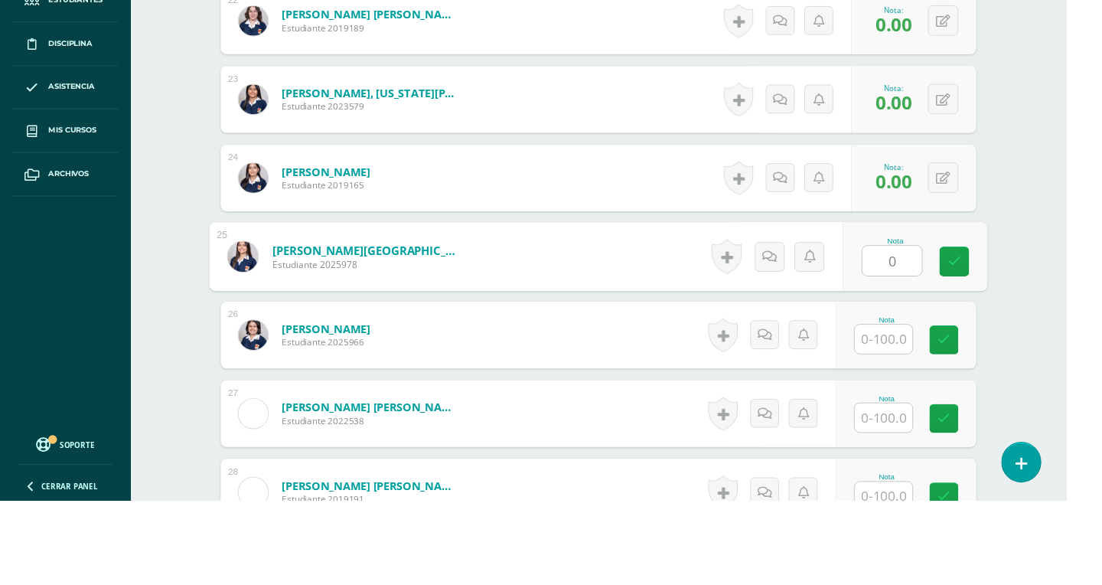
type input "0"
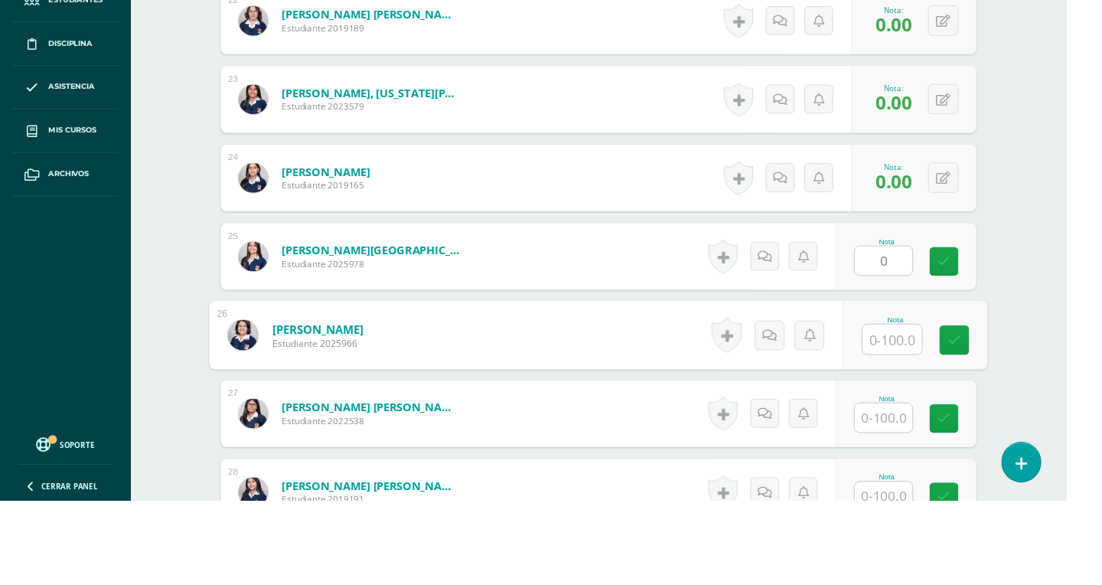
scroll to position [2181, 0]
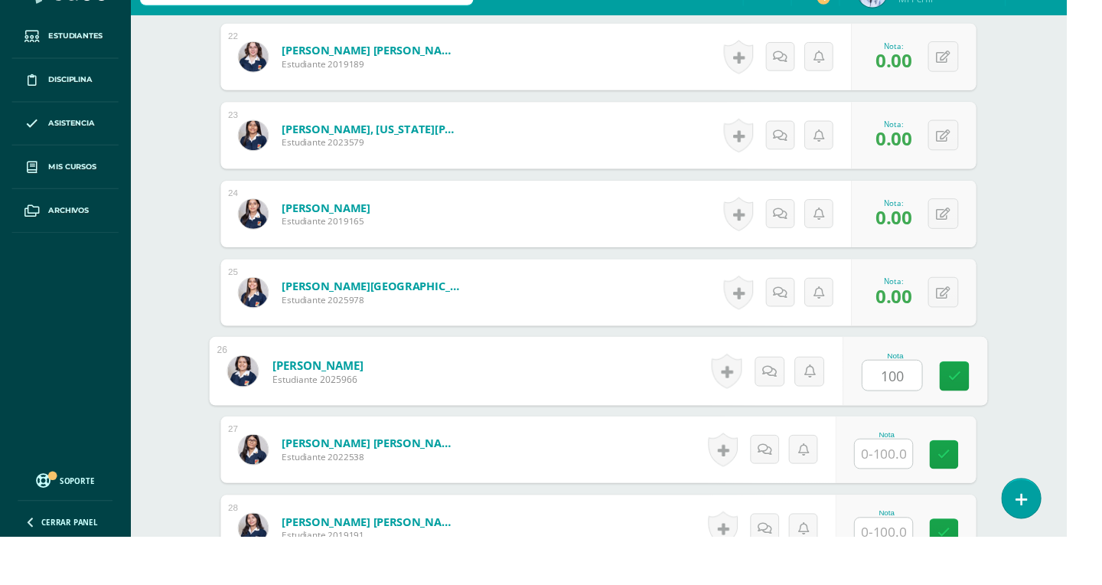
type input "100"
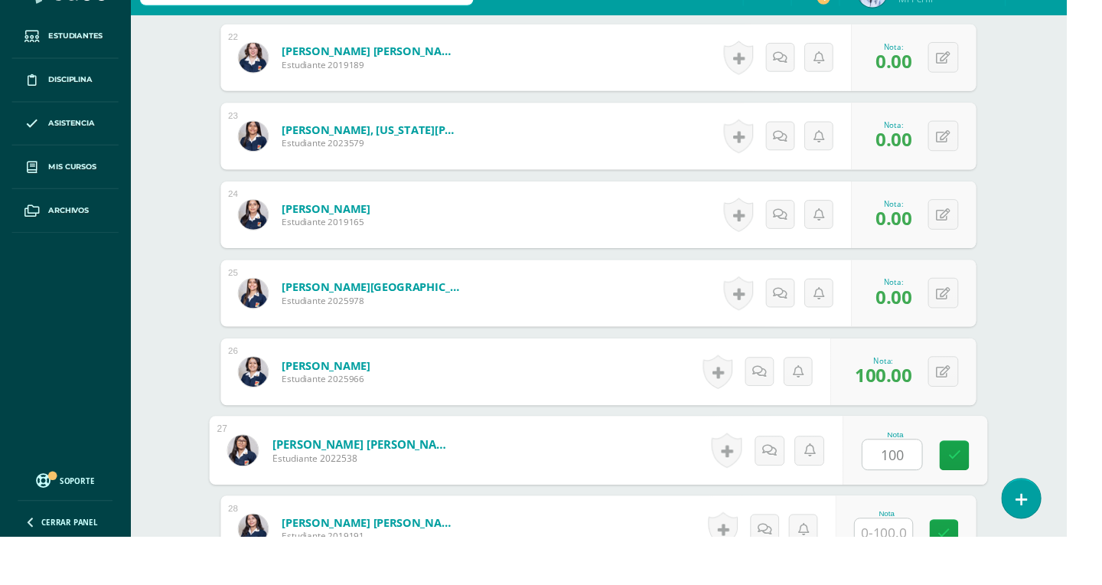
type input "100"
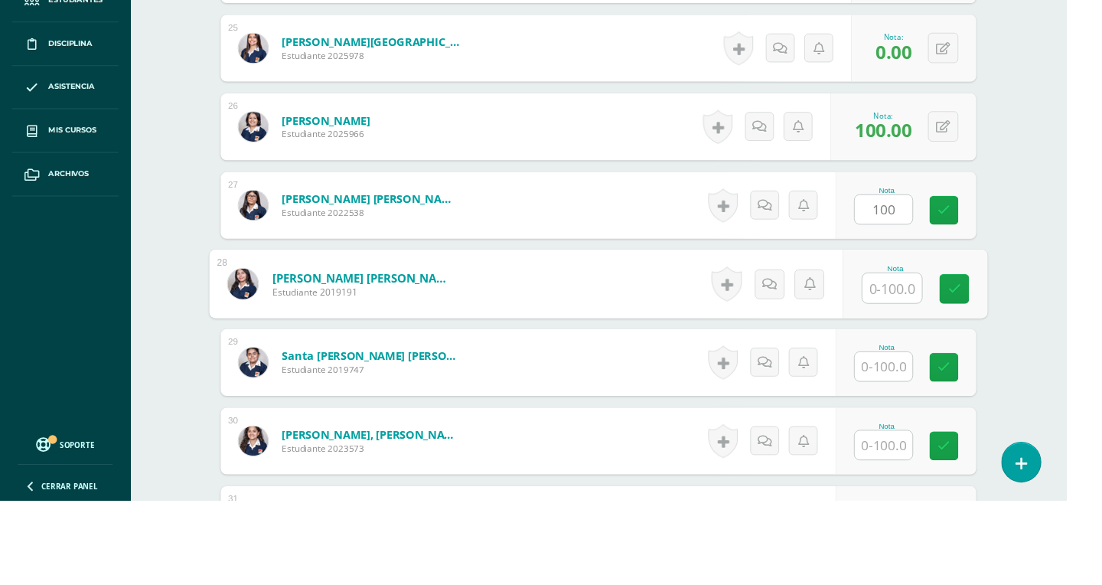
scroll to position [2424, 0]
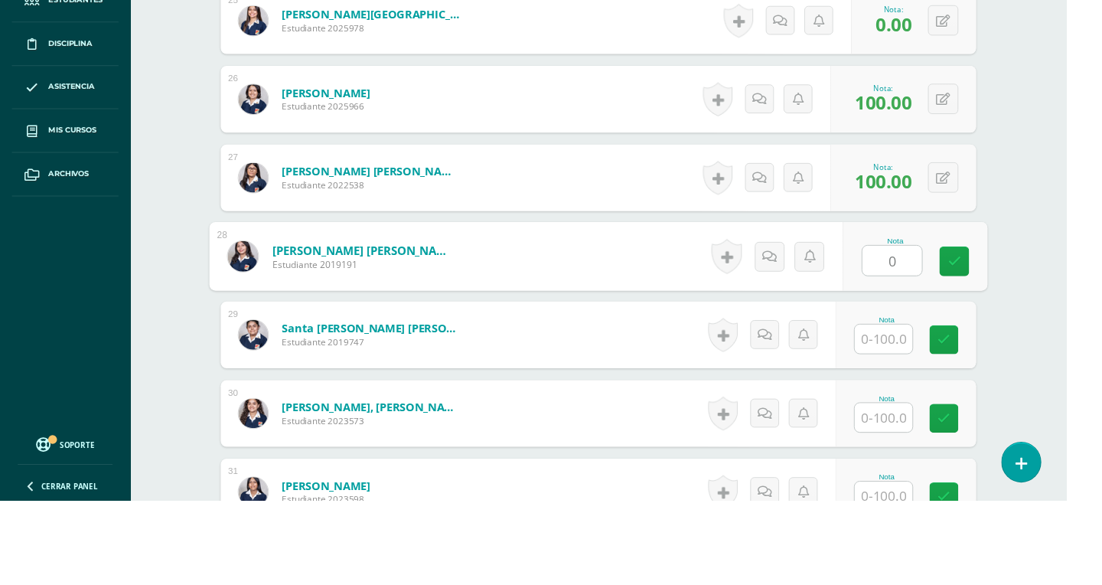
type input "0"
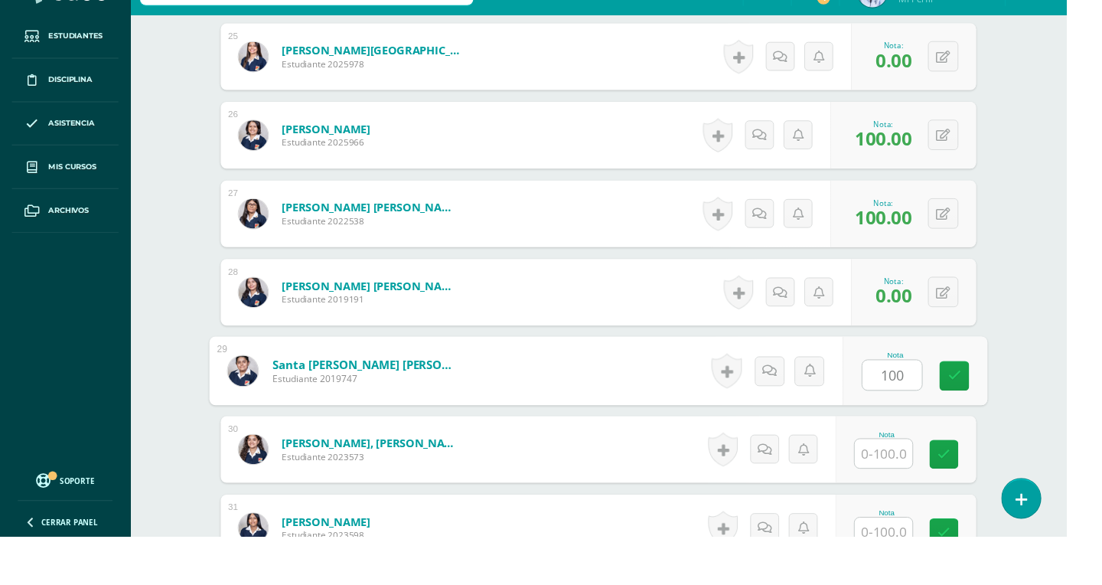
type input "100"
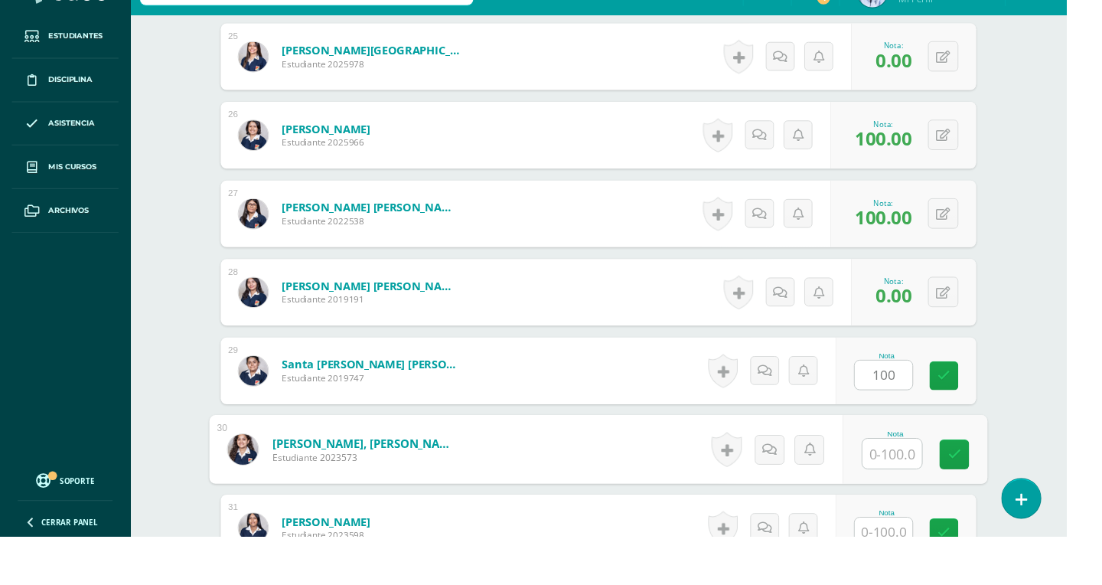
scroll to position [2423, 0]
type input "100"
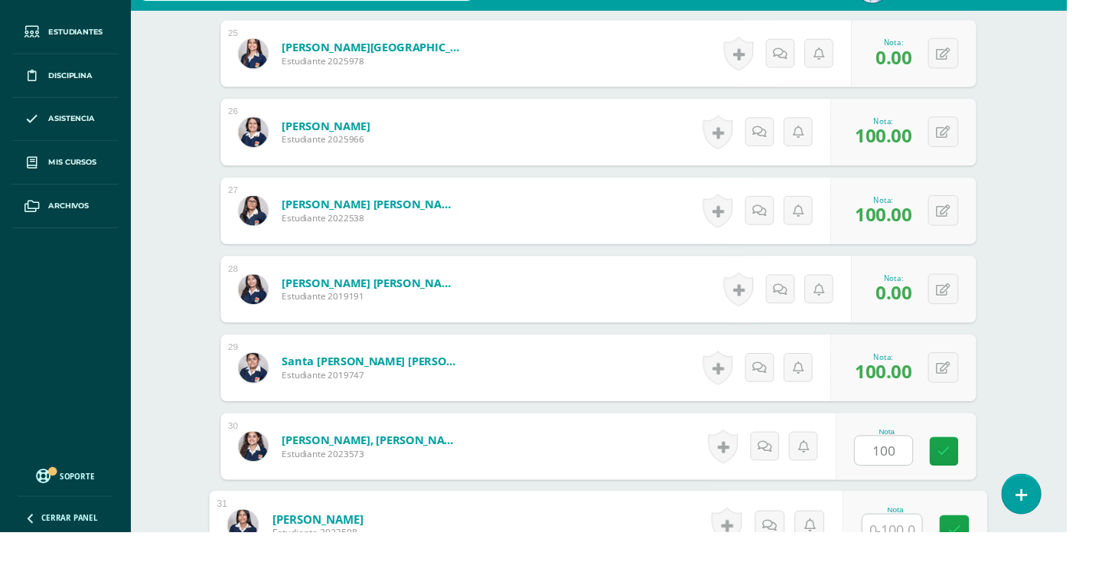
scroll to position [2667, 0]
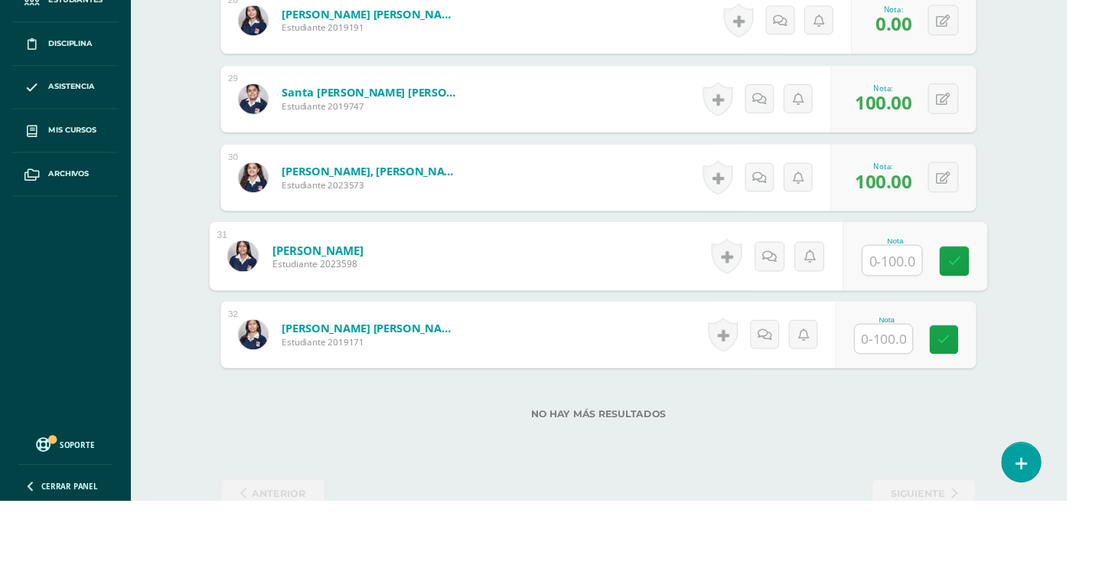
type input "1"
type input "0"
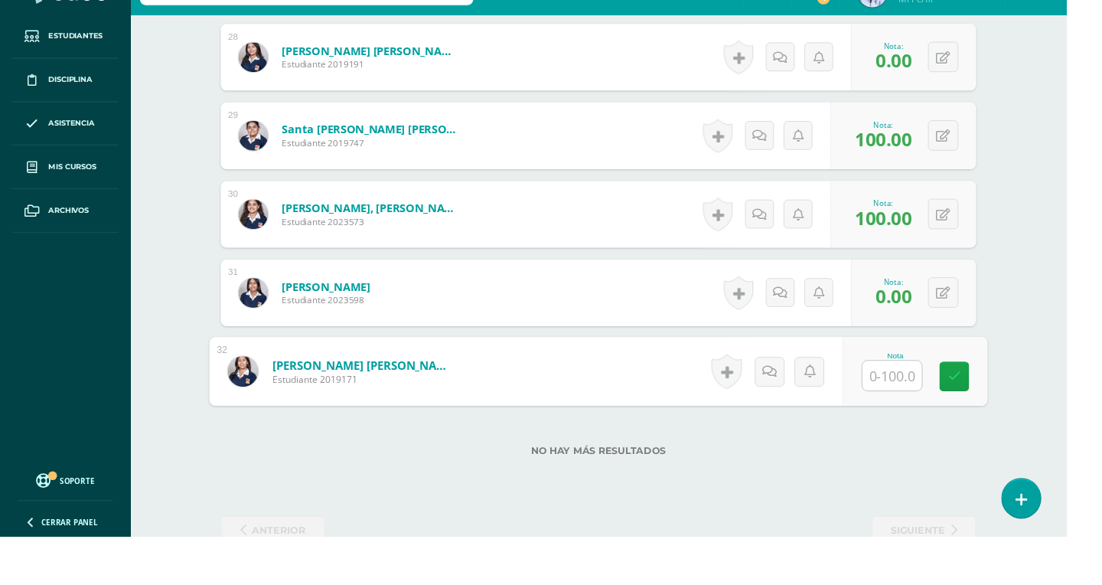
type input "|"
type input "100"
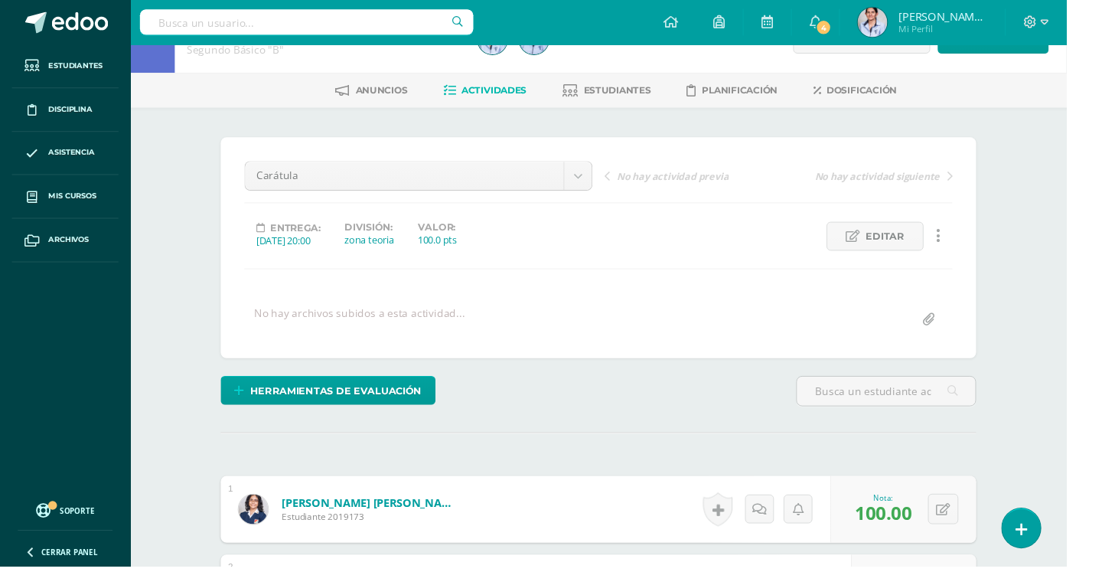
scroll to position [0, 0]
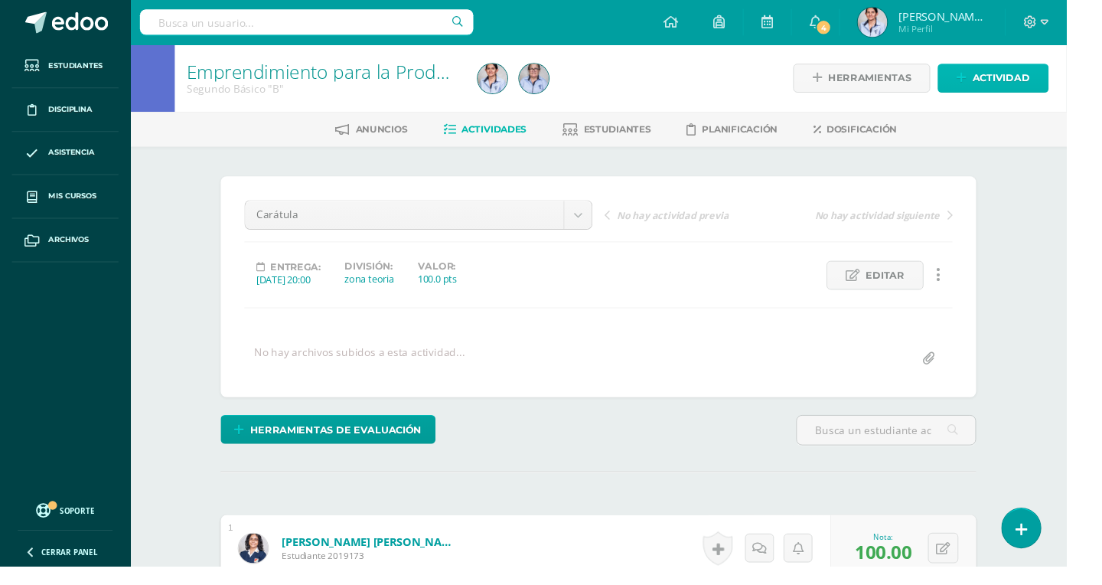
click at [1045, 88] on span "Actividad" at bounding box center [1034, 81] width 59 height 28
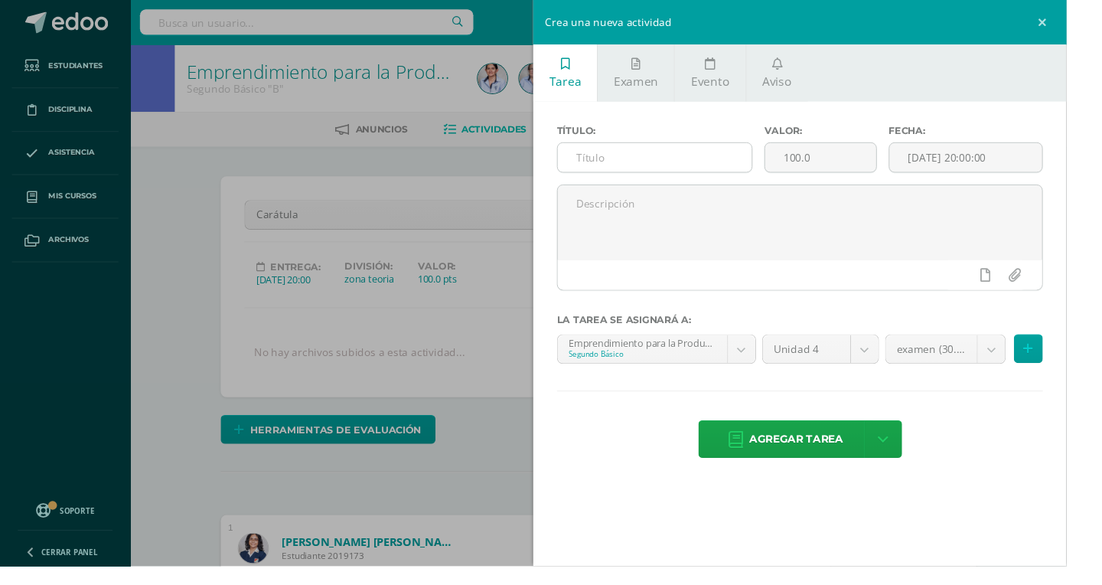
click at [722, 169] on input "text" at bounding box center [676, 163] width 201 height 30
type input "Cuadro de empresas"
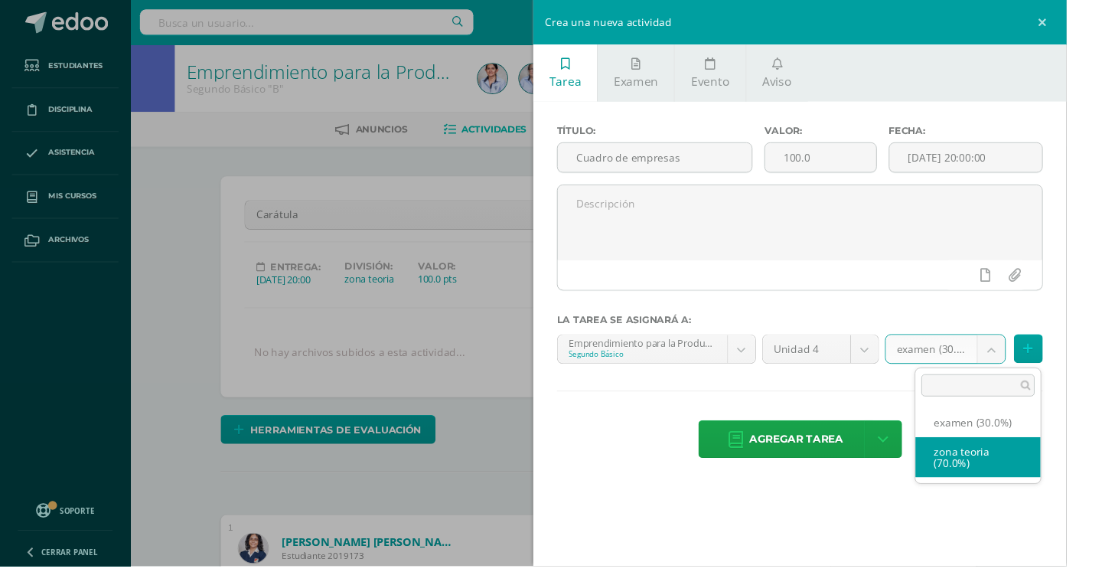
select select "128947"
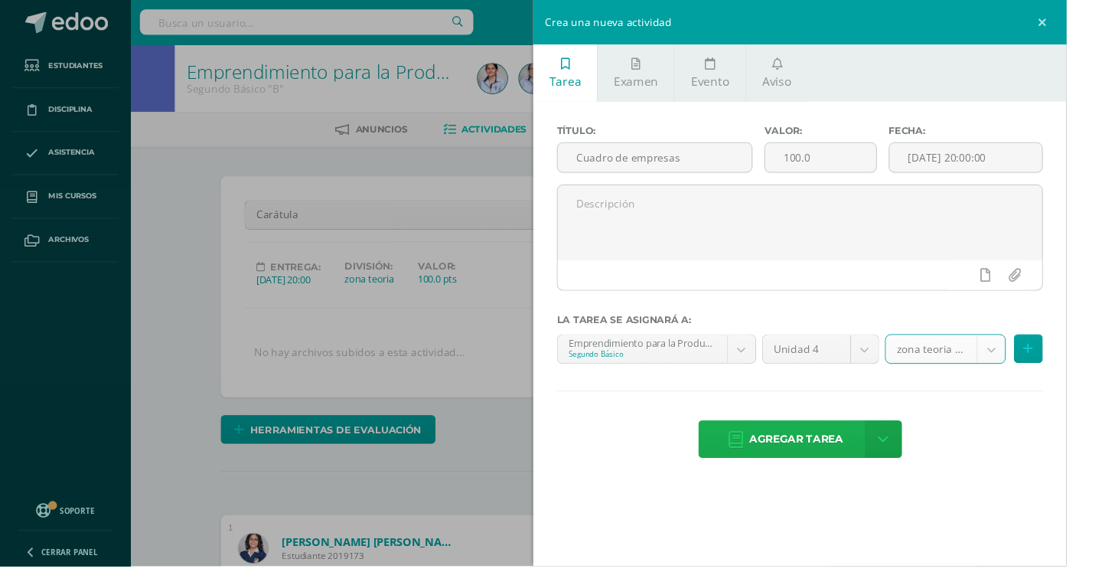
click at [872, 458] on span "Agregar tarea" at bounding box center [823, 454] width 97 height 38
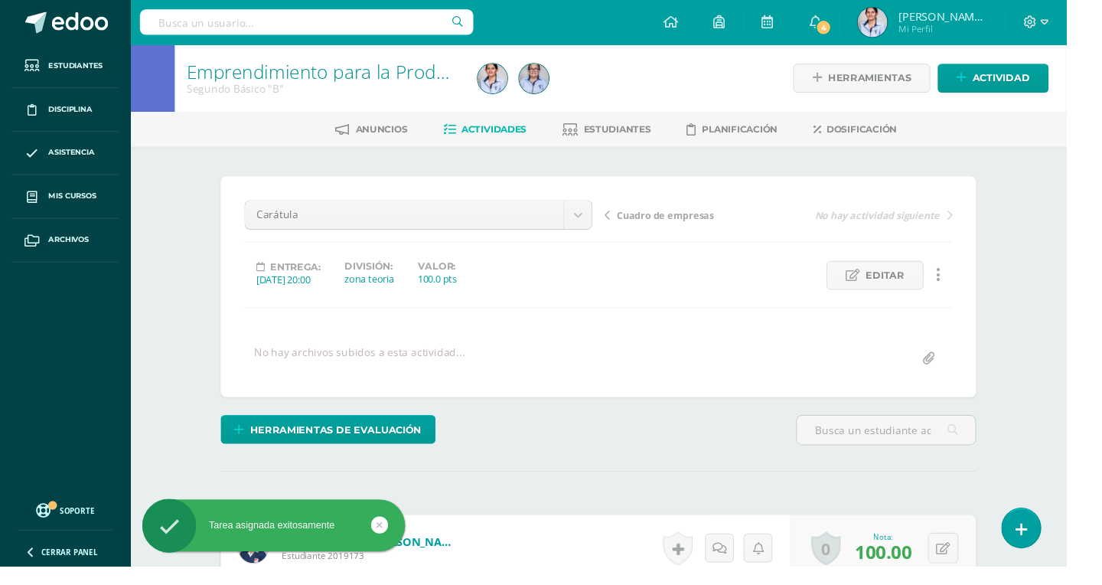
scroll to position [1, 0]
